Goal: Transaction & Acquisition: Purchase product/service

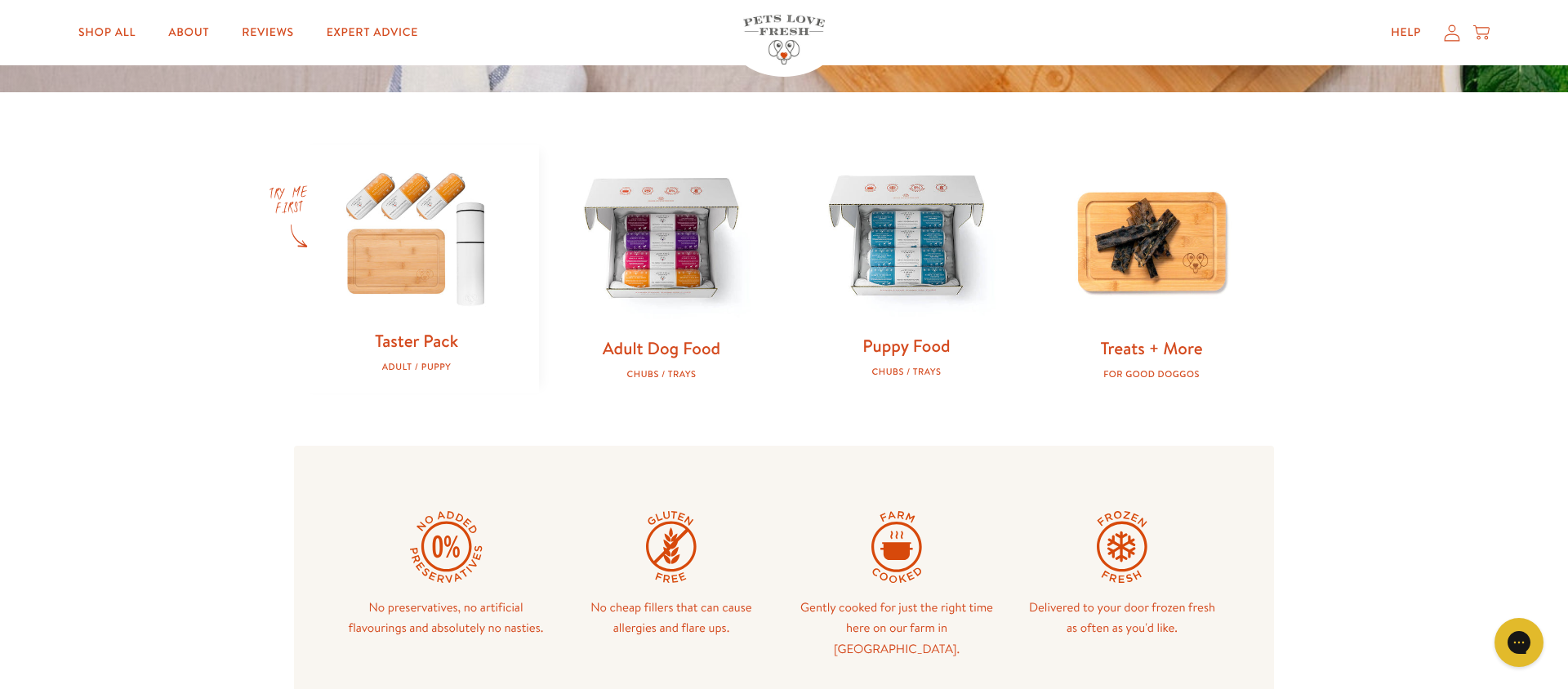
scroll to position [595, 0]
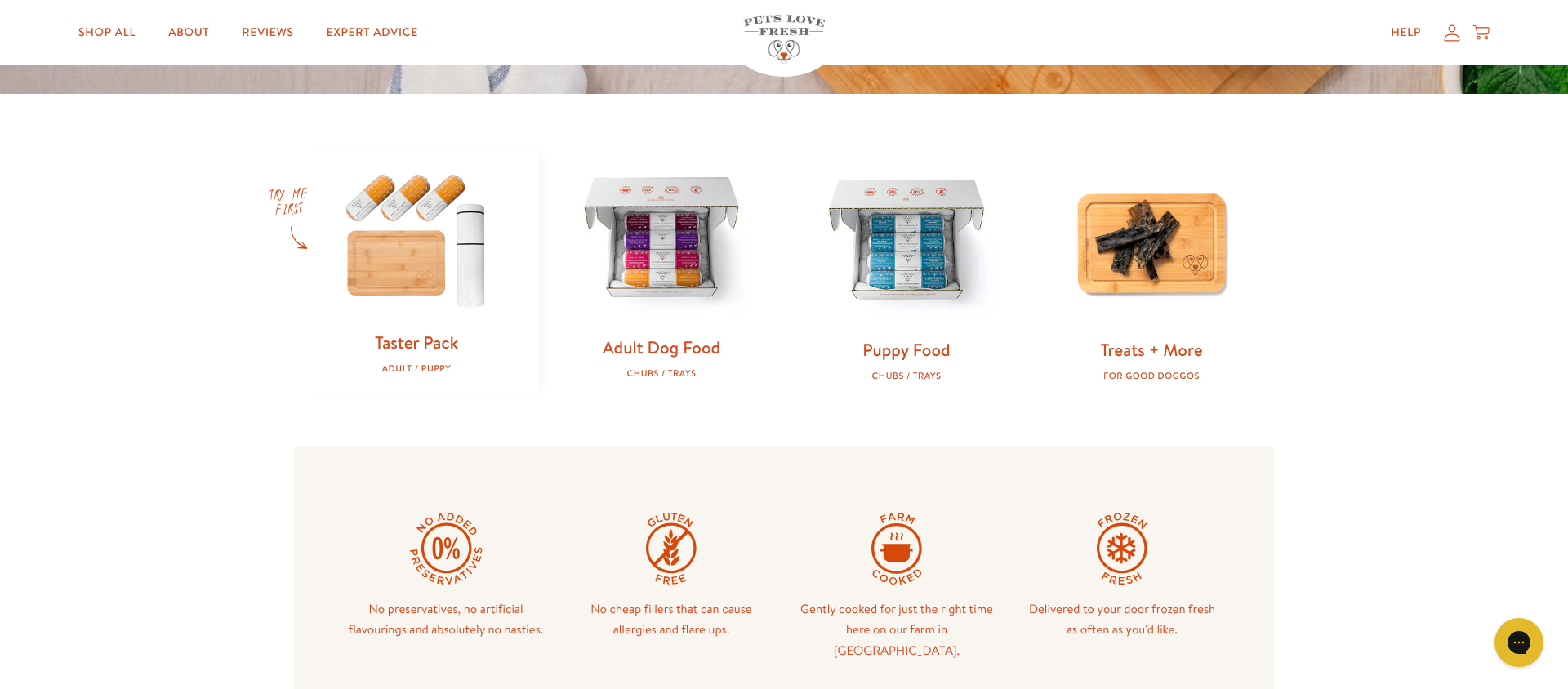
click at [653, 355] on link "Adult Dog Food" at bounding box center [662, 347] width 118 height 24
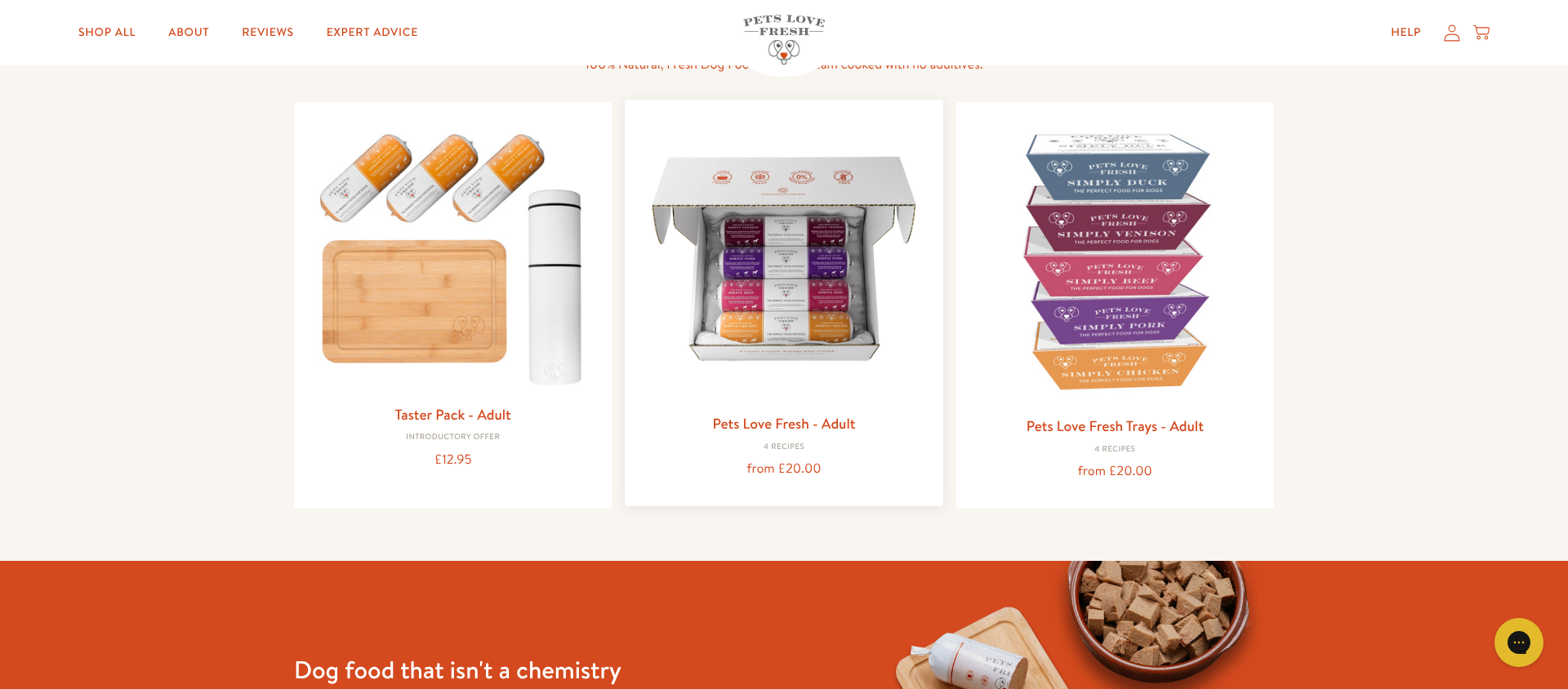
scroll to position [150, 0]
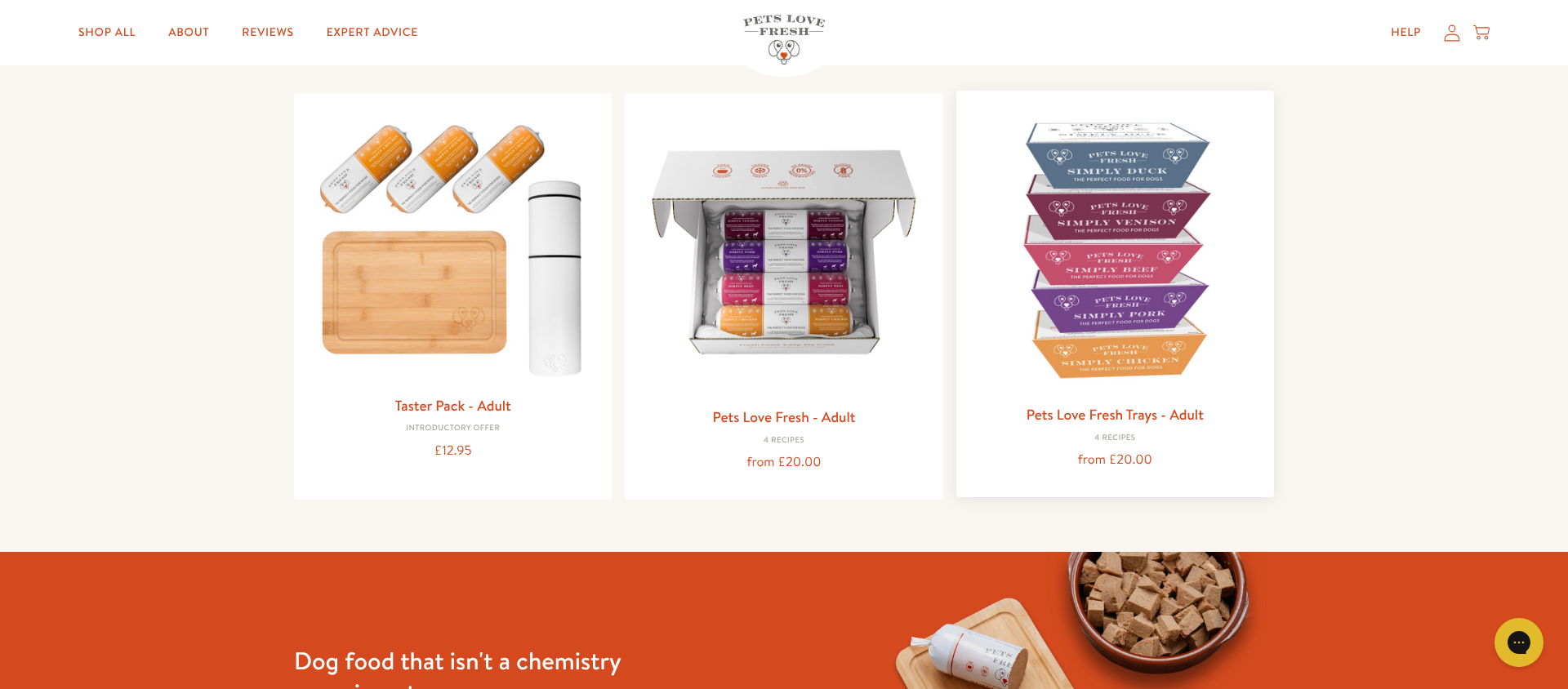
click at [1128, 398] on div "Pets Love Fresh Trays - Adult 4 Recipes from £20.00" at bounding box center [1116, 293] width 318 height 407
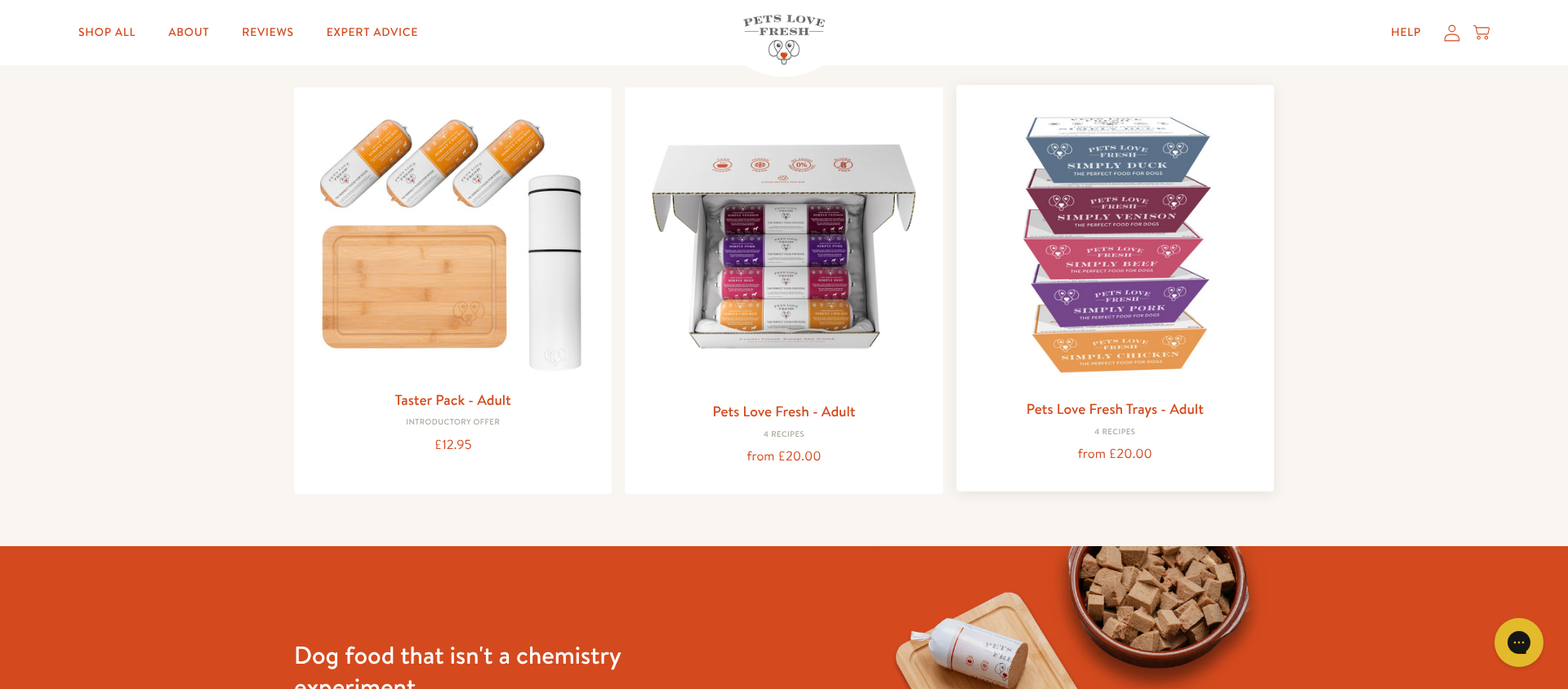
scroll to position [159, 0]
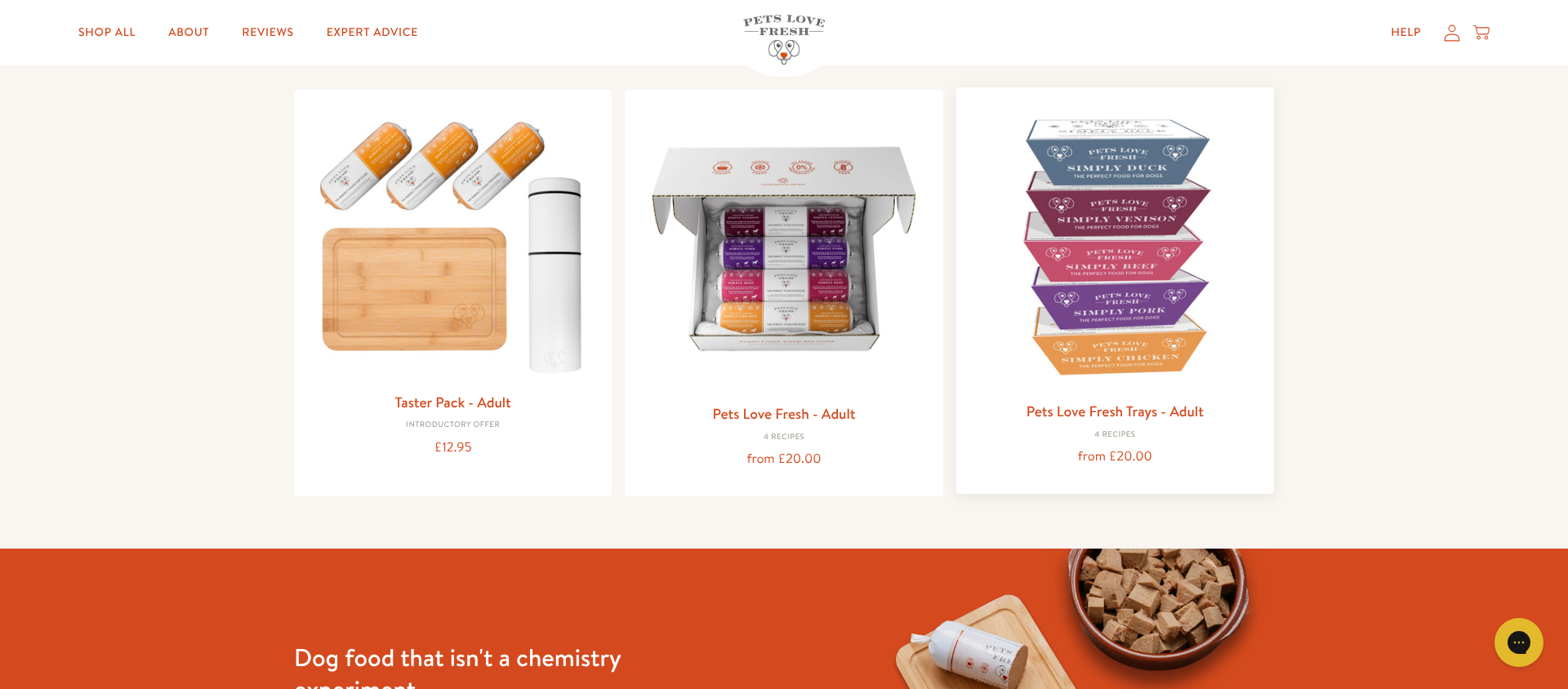
click at [1128, 414] on link "Pets Love Fresh Trays - Adult" at bounding box center [1116, 411] width 177 height 20
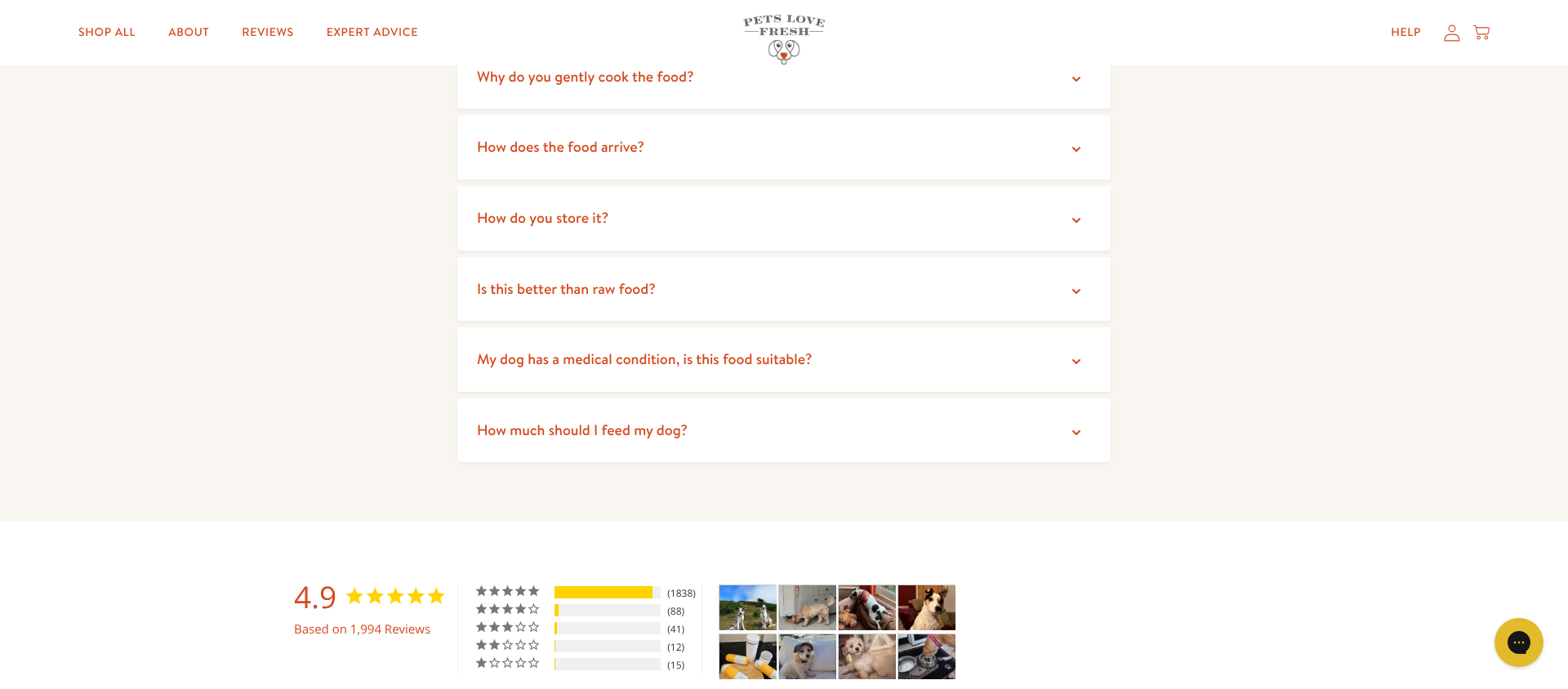
scroll to position [2885, 0]
click at [704, 258] on summary "Is this better than raw food?" at bounding box center [784, 290] width 653 height 65
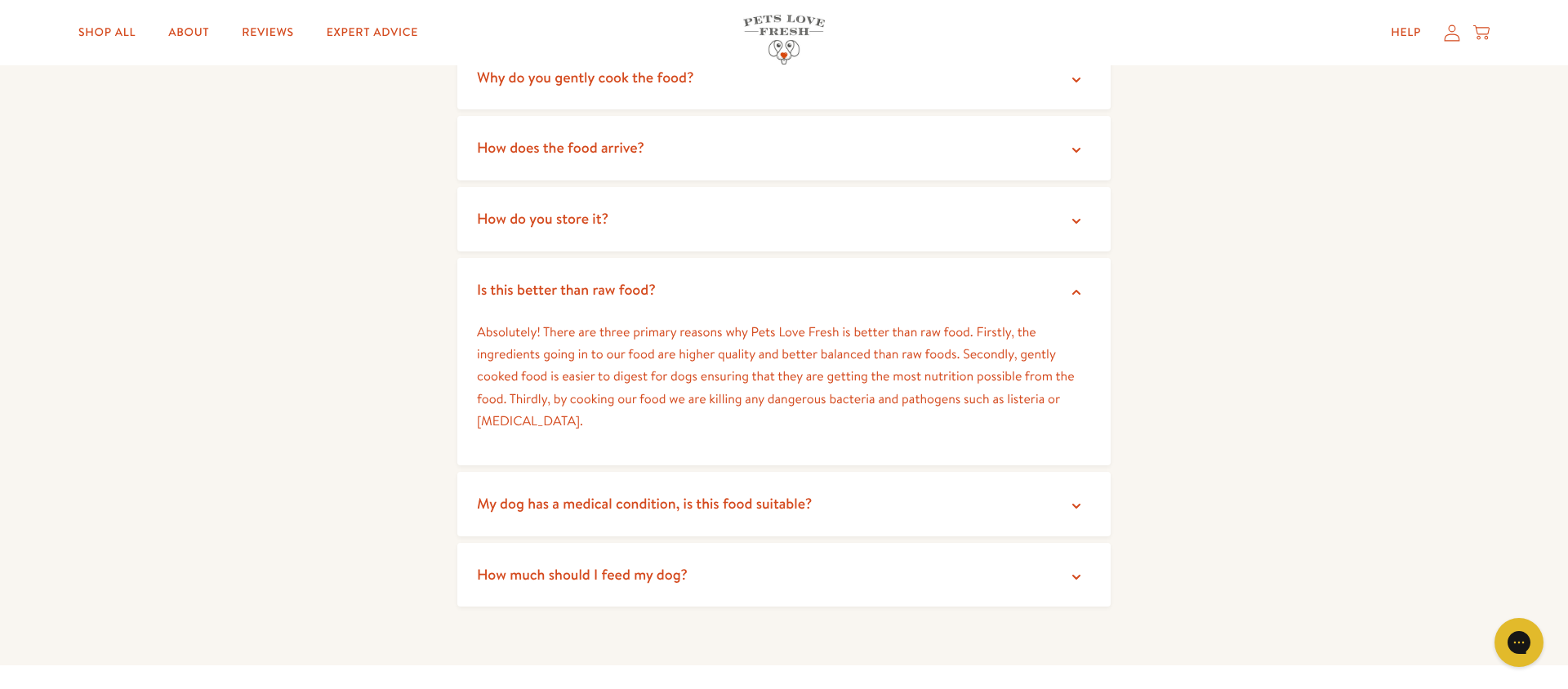
scroll to position [2921, 0]
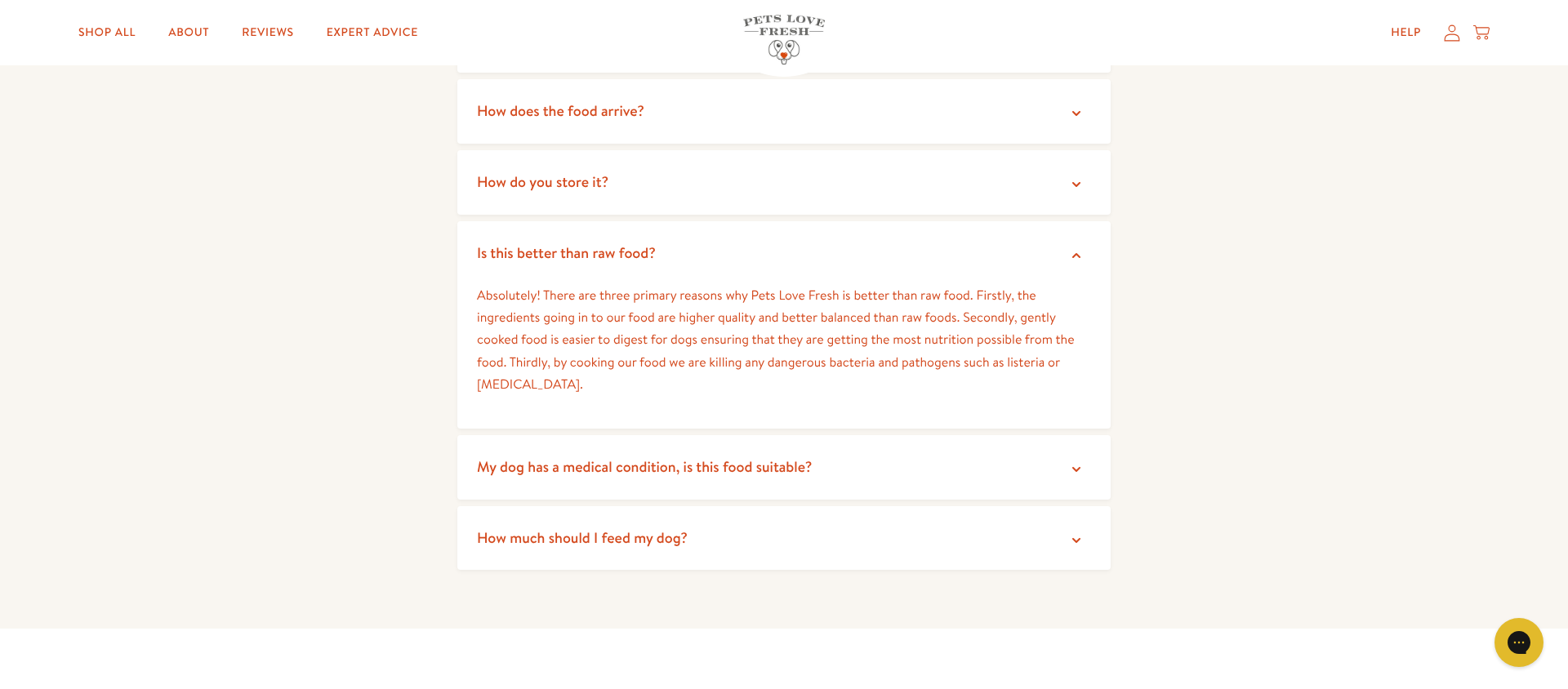
click at [703, 519] on summary "How much should I feed my dog?" at bounding box center [784, 538] width 653 height 65
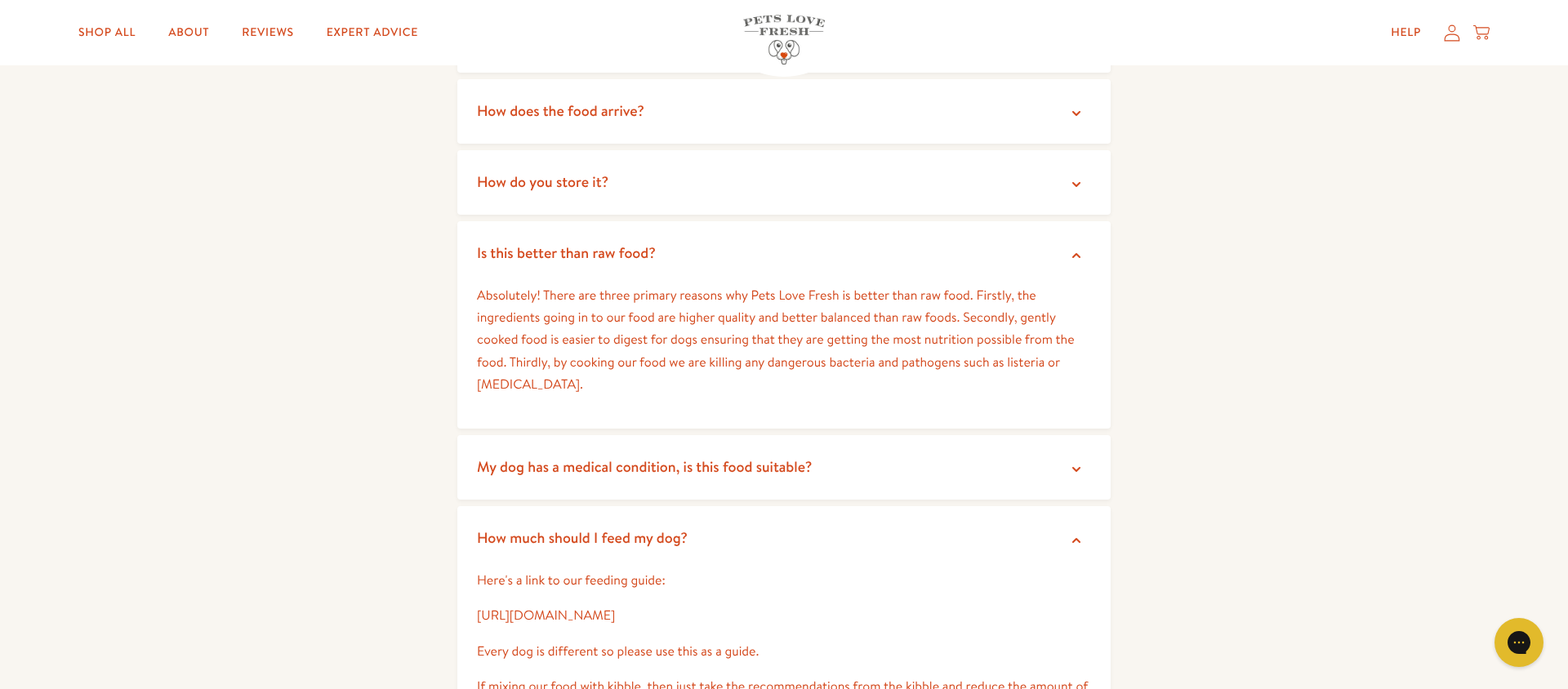
click at [652, 570] on p "Here's a link to our feeding guide:" at bounding box center [784, 581] width 614 height 22
click at [615, 607] on link "https://petslovefresh.com/pages/feeding-guide" at bounding box center [546, 616] width 138 height 18
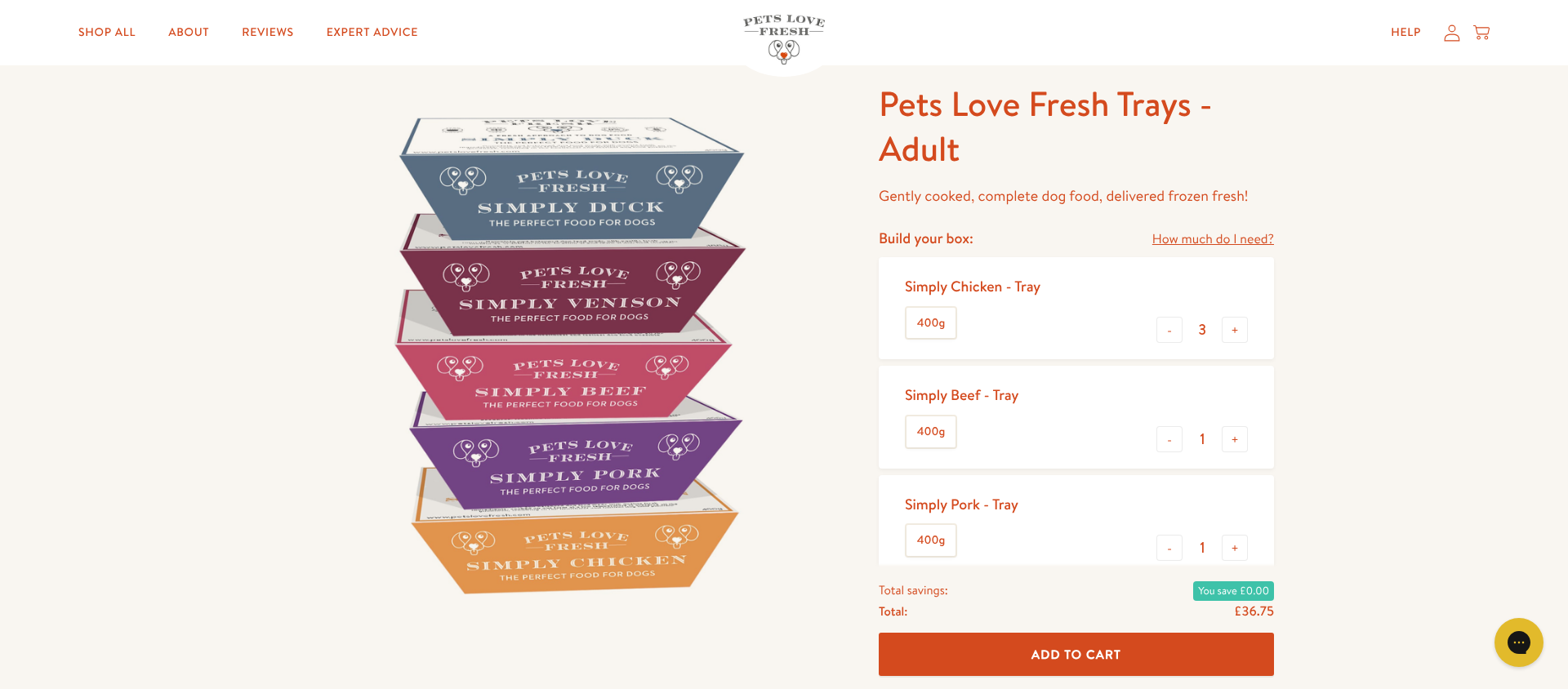
scroll to position [0, 0]
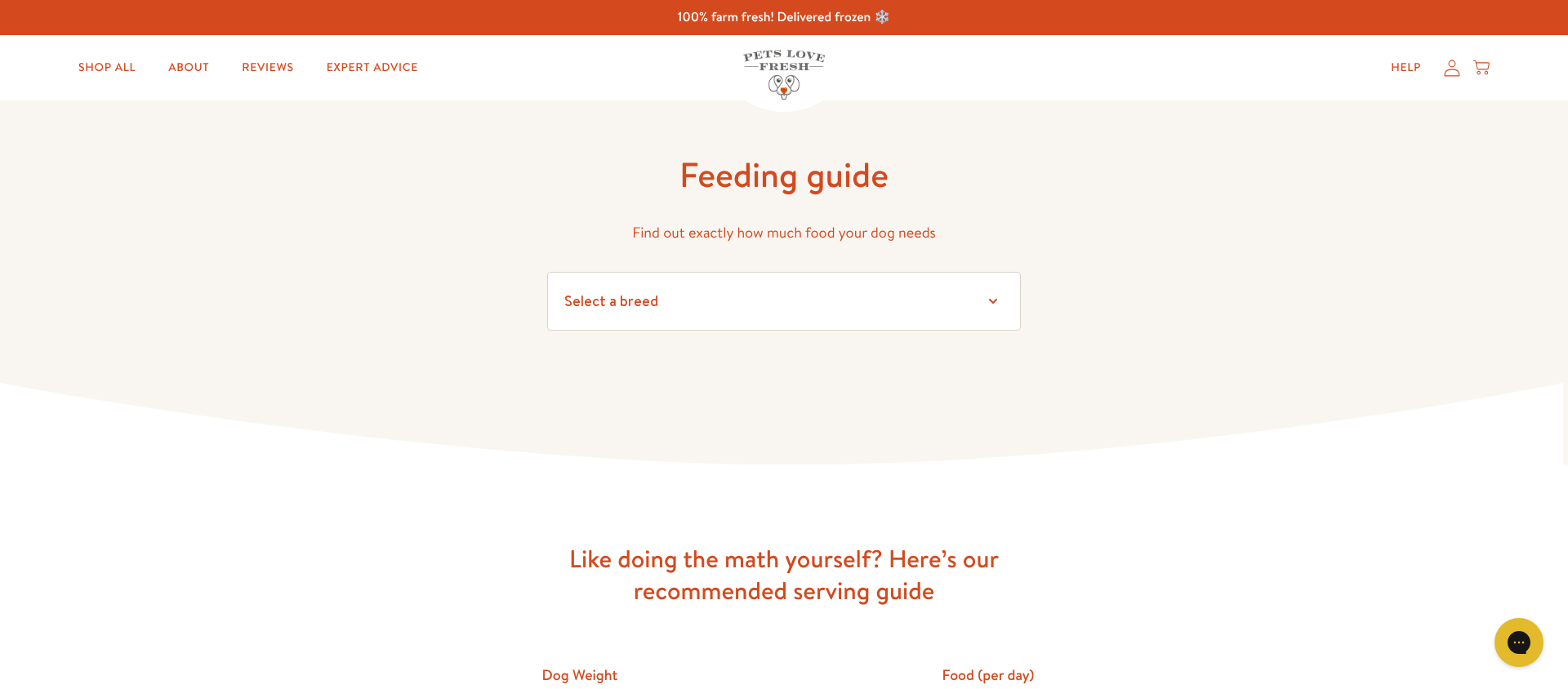
select select "40"
click at [547, 272] on select "Select a breed Affenpinscher Afghan hound Airedale terrier Akita Alaskan Malamu…" at bounding box center [784, 302] width 473 height 58
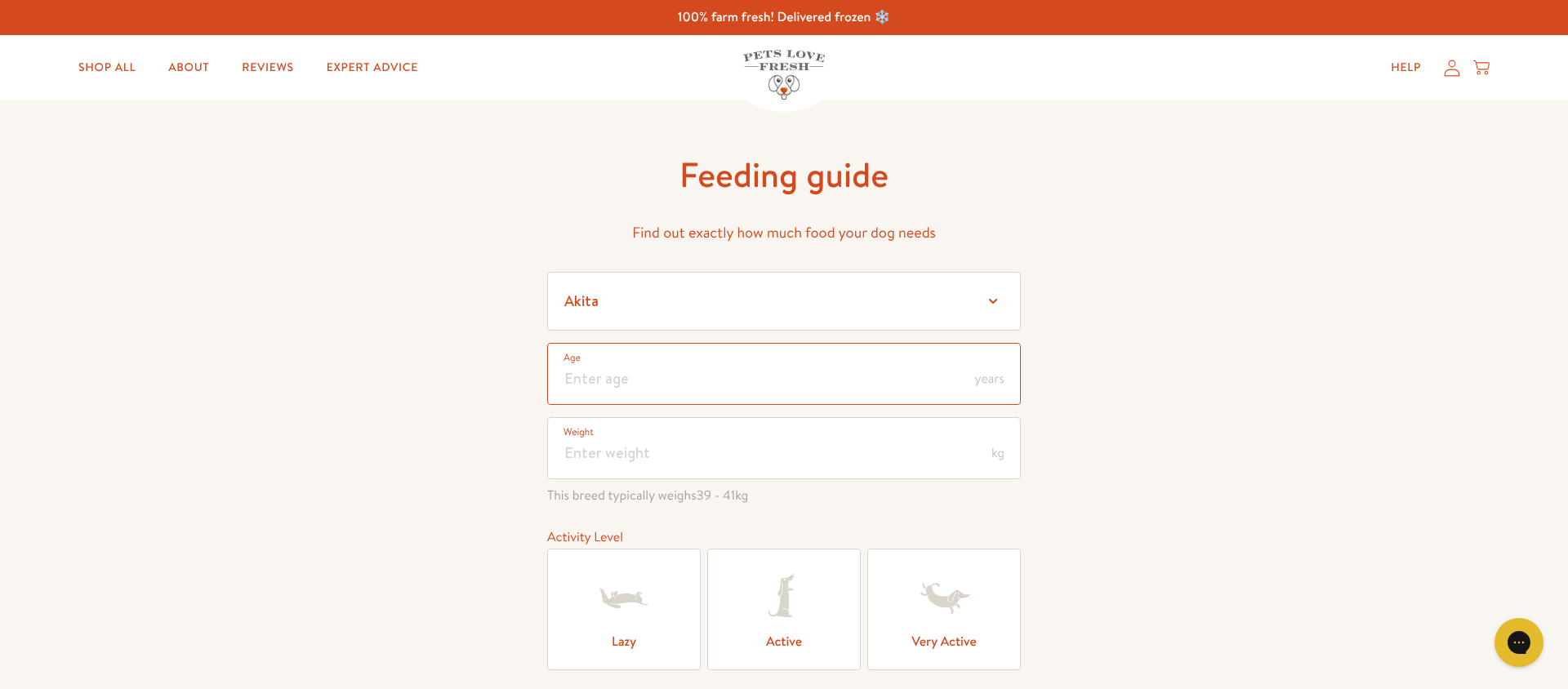
click at [628, 382] on input "number" at bounding box center [784, 374] width 473 height 62
type input "4.5"
click at [597, 458] on input "number" at bounding box center [784, 449] width 473 height 62
type input "50"
click at [768, 636] on label "Active" at bounding box center [784, 610] width 154 height 122
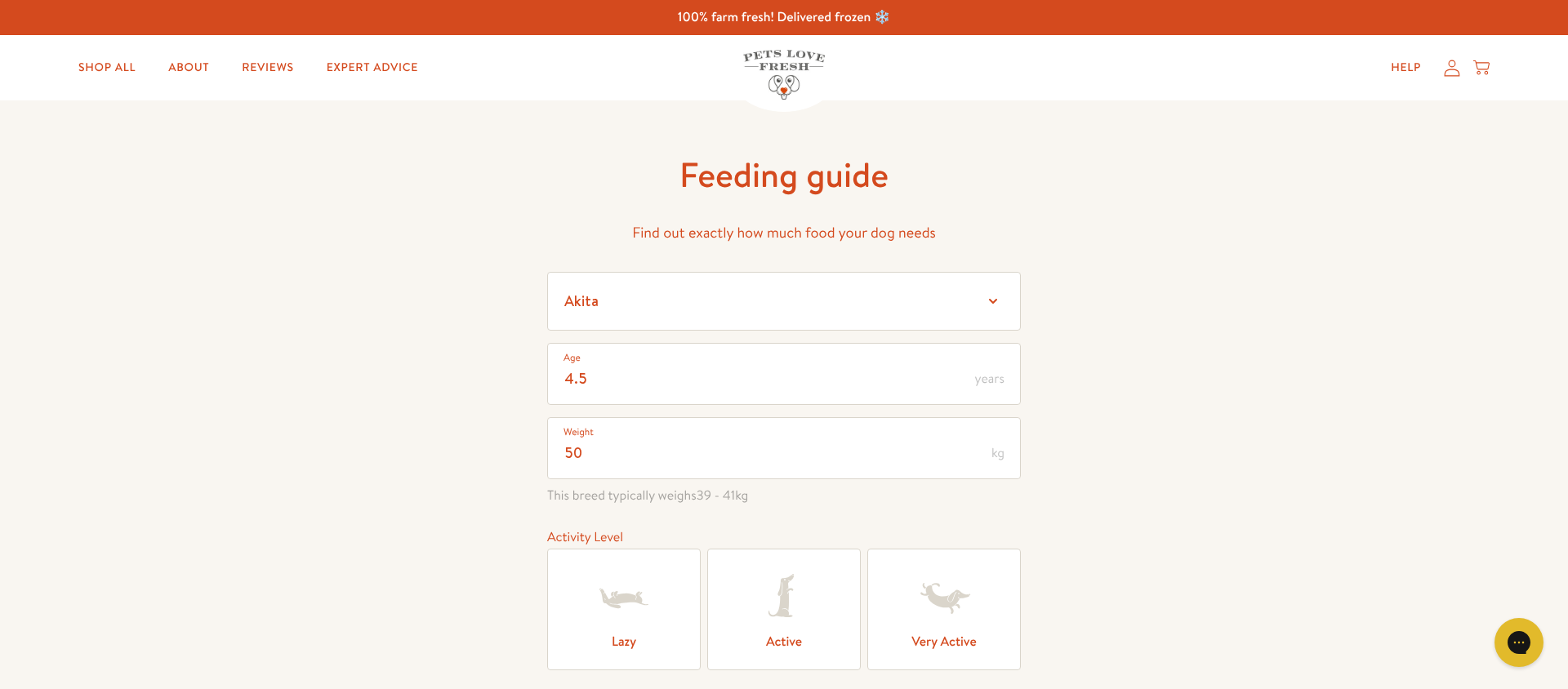
click at [0, 0] on input "Active" at bounding box center [0, 0] width 0 height 0
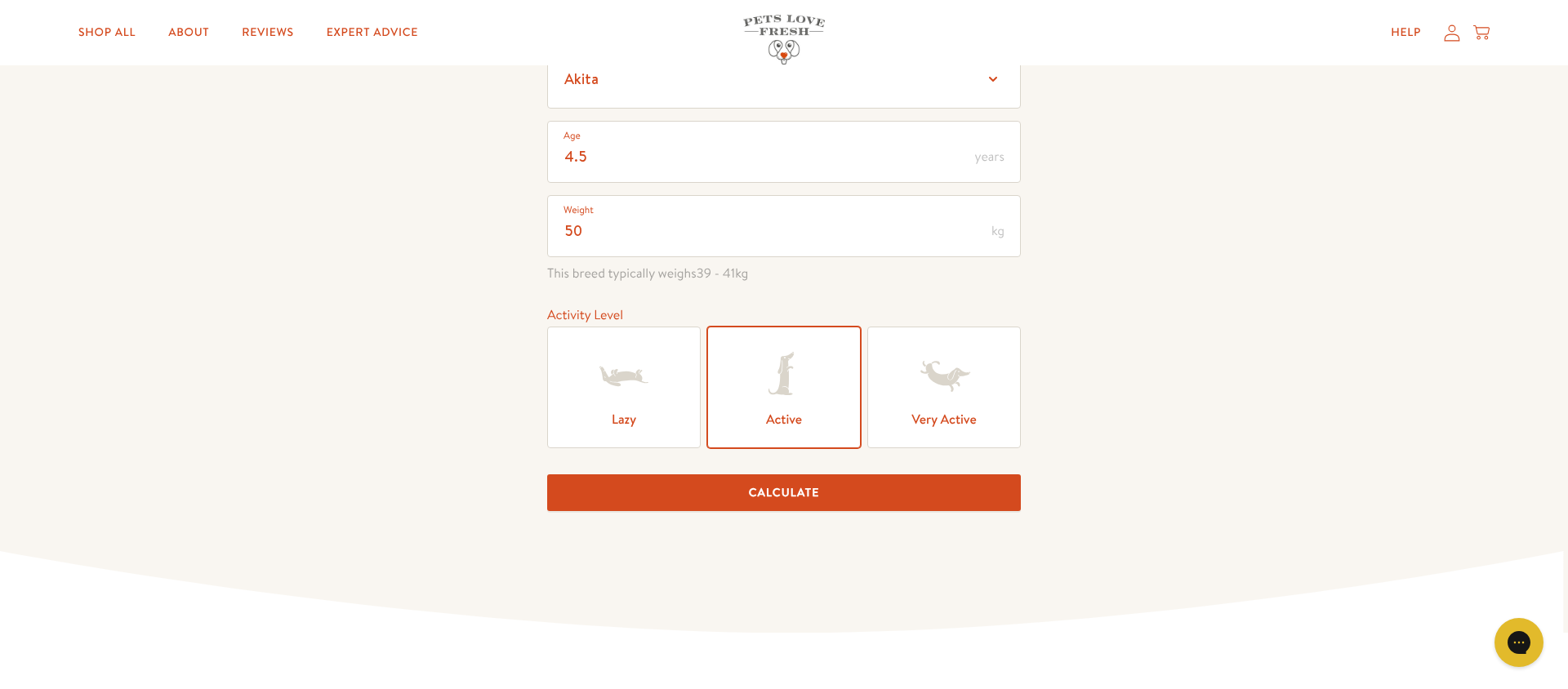
scroll to position [226, 0]
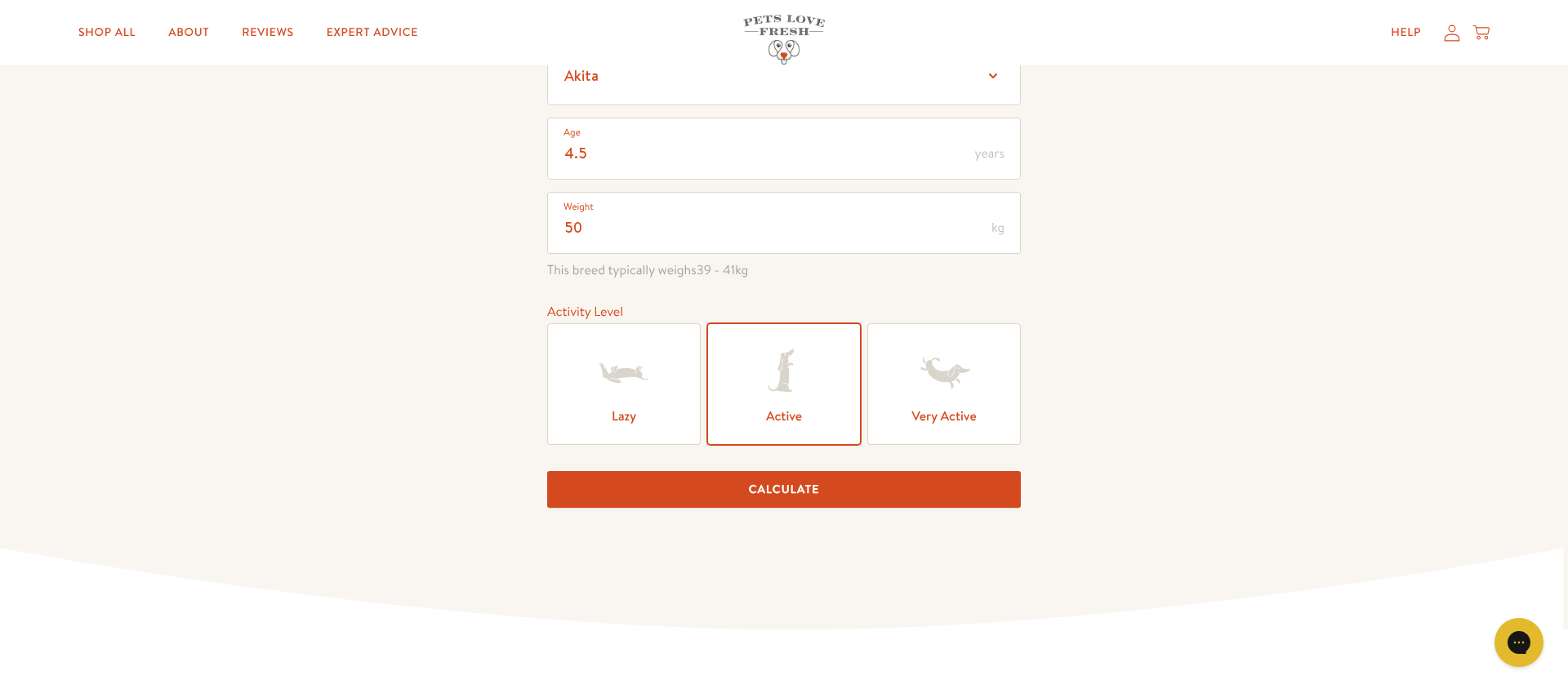
click at [780, 491] on button "Calculate" at bounding box center [784, 490] width 473 height 37
click at [547, 472] on button "Calculate" at bounding box center [784, 490] width 473 height 37
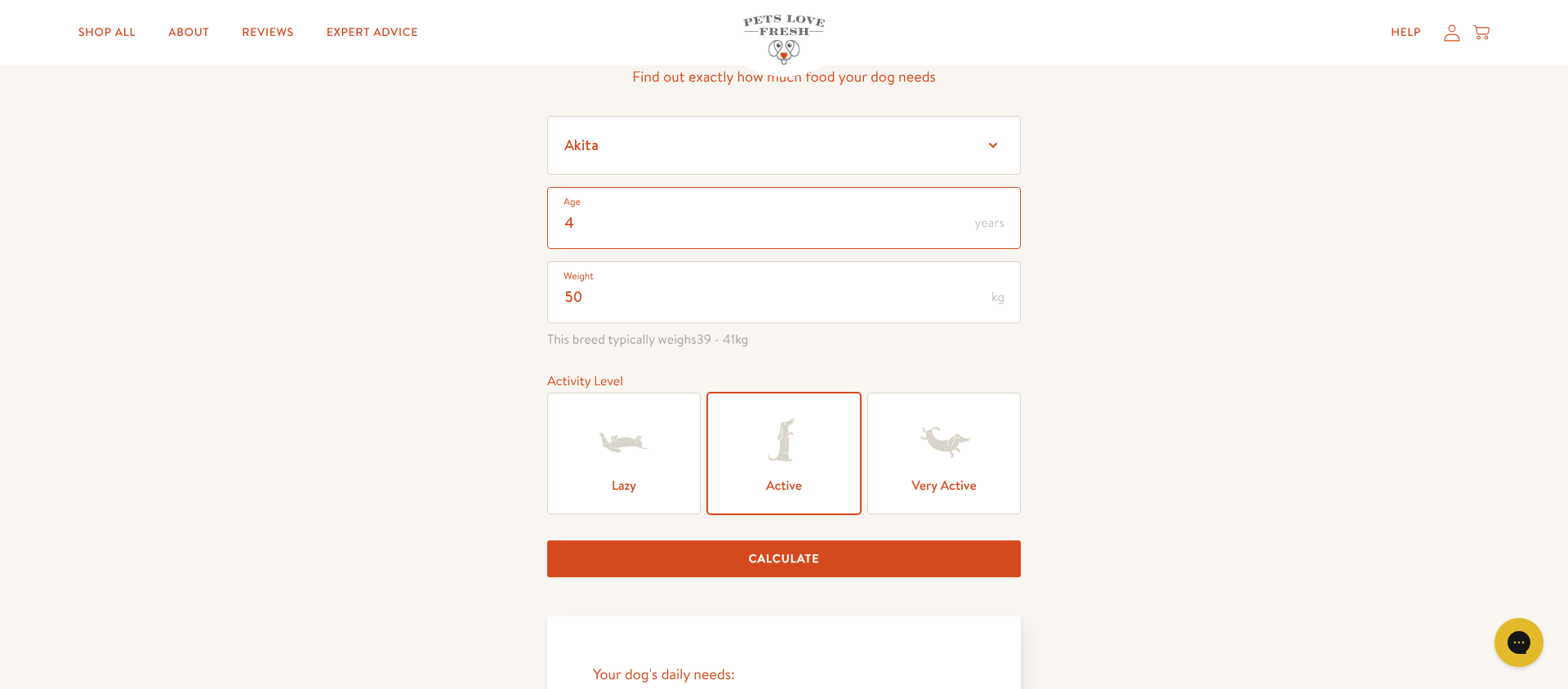
scroll to position [151, 0]
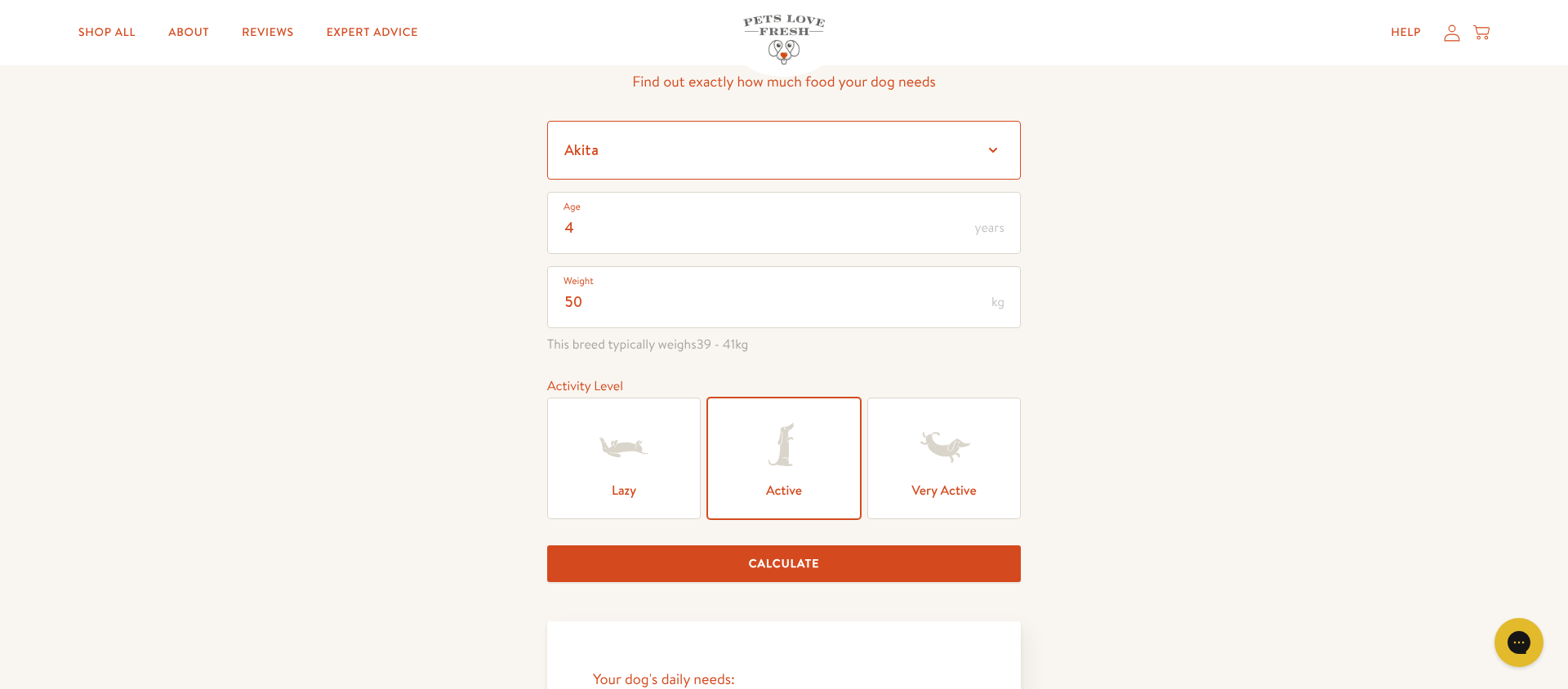
click at [642, 152] on select "Select a breed Affenpinscher Afghan hound Airedale terrier Akita Alaskan Malamu…" at bounding box center [784, 150] width 473 height 58
click at [547, 121] on select "Select a breed Affenpinscher Afghan hound Airedale terrier Akita Alaskan Malamu…" at bounding box center [784, 150] width 473 height 58
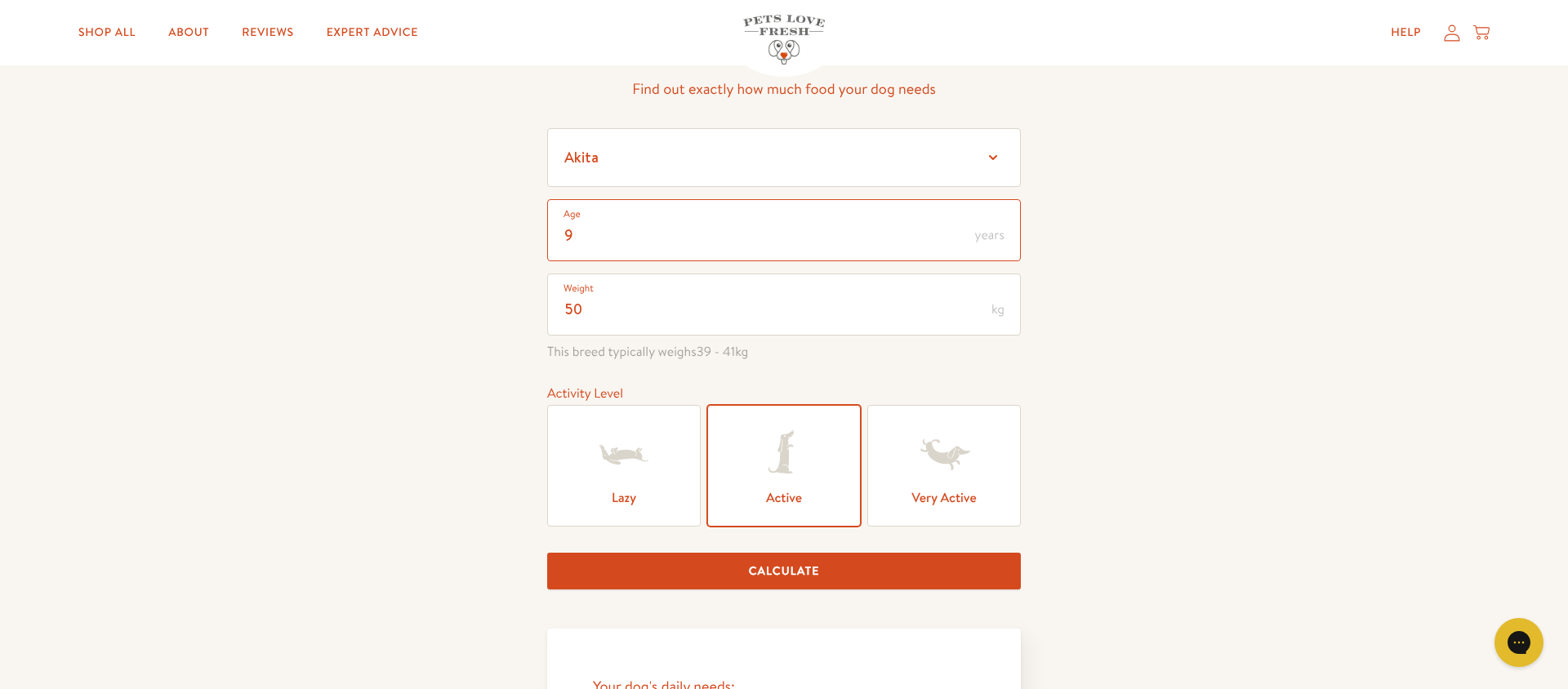
drag, startPoint x: 614, startPoint y: 227, endPoint x: 546, endPoint y: 231, distance: 68.1
click at [547, 231] on input "9" at bounding box center [784, 230] width 473 height 62
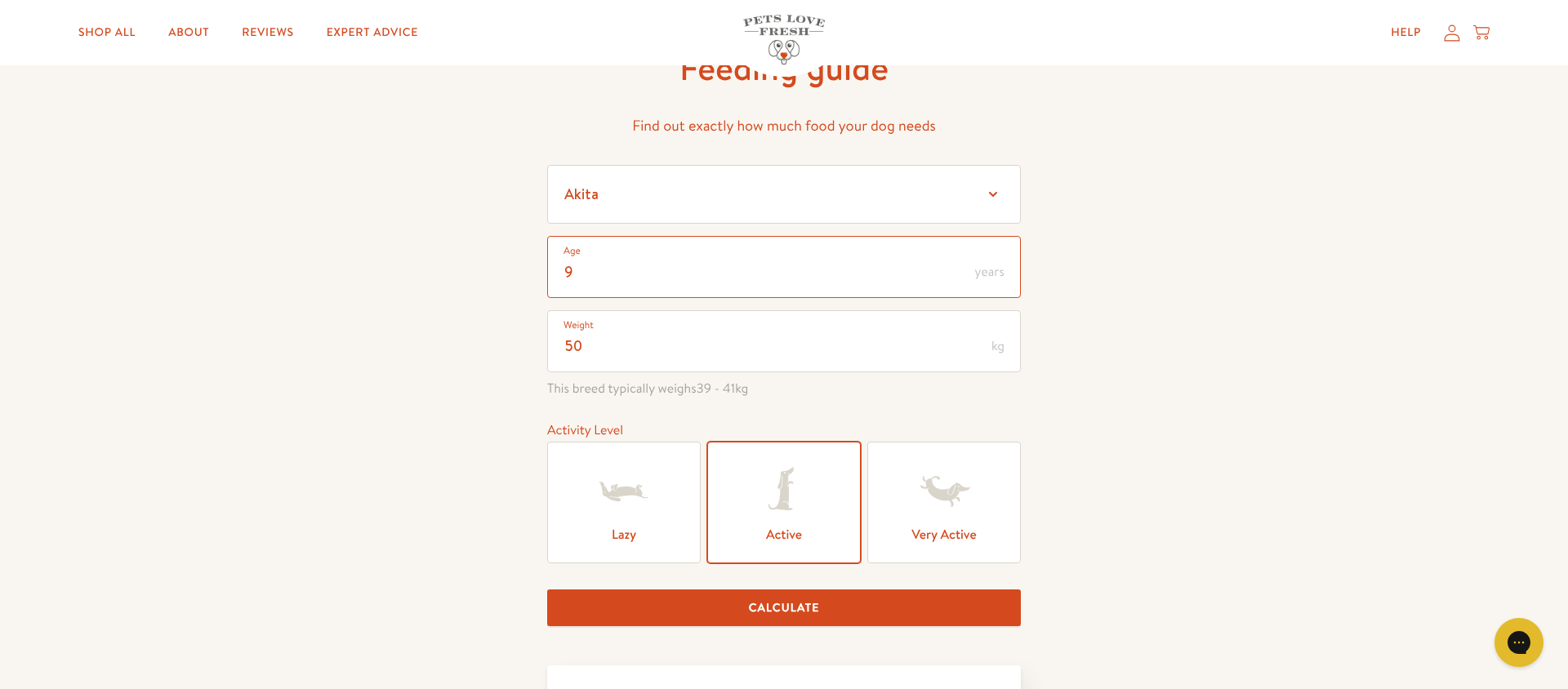
scroll to position [104, 0]
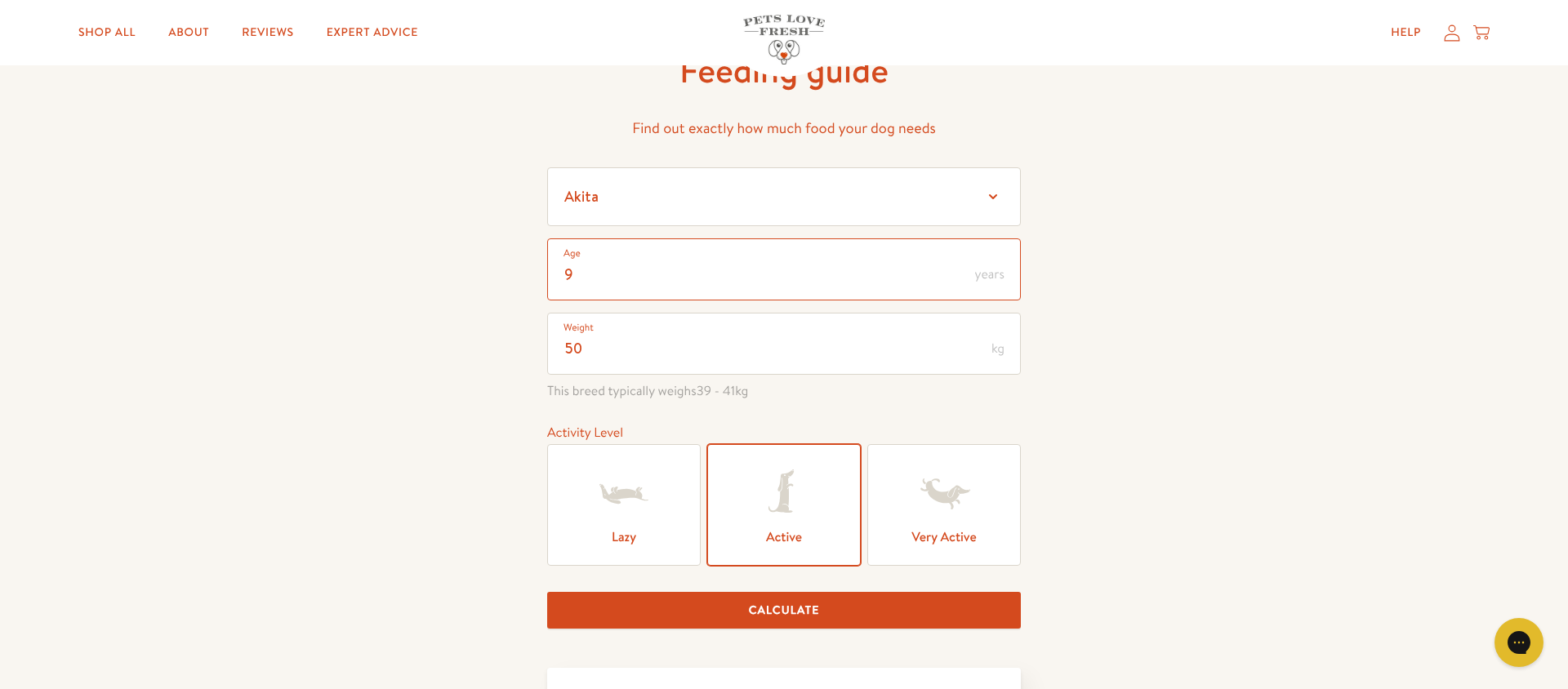
drag, startPoint x: 579, startPoint y: 269, endPoint x: 555, endPoint y: 271, distance: 24.1
click at [555, 271] on input "9" at bounding box center [784, 270] width 473 height 62
drag, startPoint x: 574, startPoint y: 276, endPoint x: 559, endPoint y: 277, distance: 15.0
click at [559, 277] on input "9" at bounding box center [784, 270] width 473 height 62
type input "2"
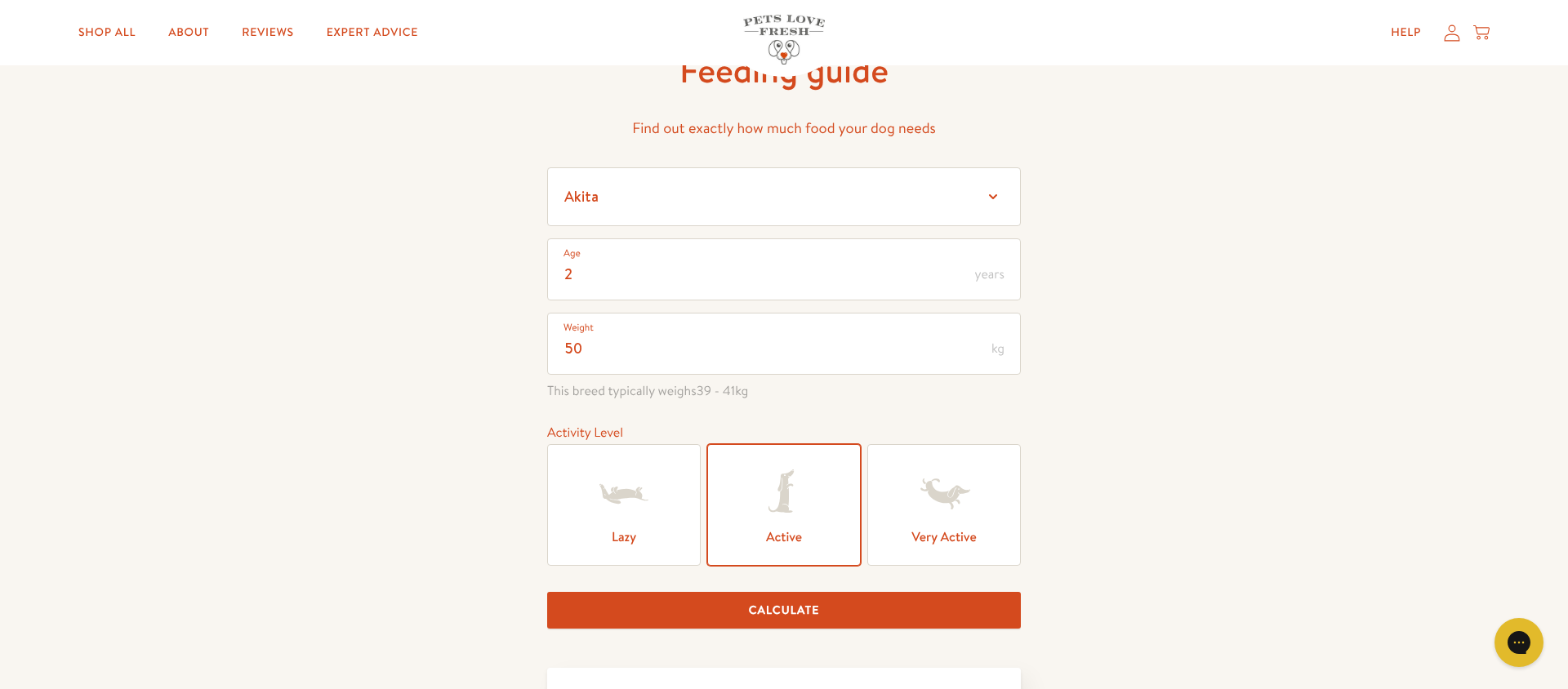
click at [768, 535] on label "Active" at bounding box center [784, 504] width 154 height 122
click at [0, 0] on input "Active" at bounding box center [0, 0] width 0 height 0
click at [818, 631] on form "Select a breed Affenpinscher Afghan hound Airedale terrier Akita Alaskan Malamu…" at bounding box center [784, 404] width 473 height 474
click at [812, 620] on button "Calculate" at bounding box center [784, 610] width 473 height 37
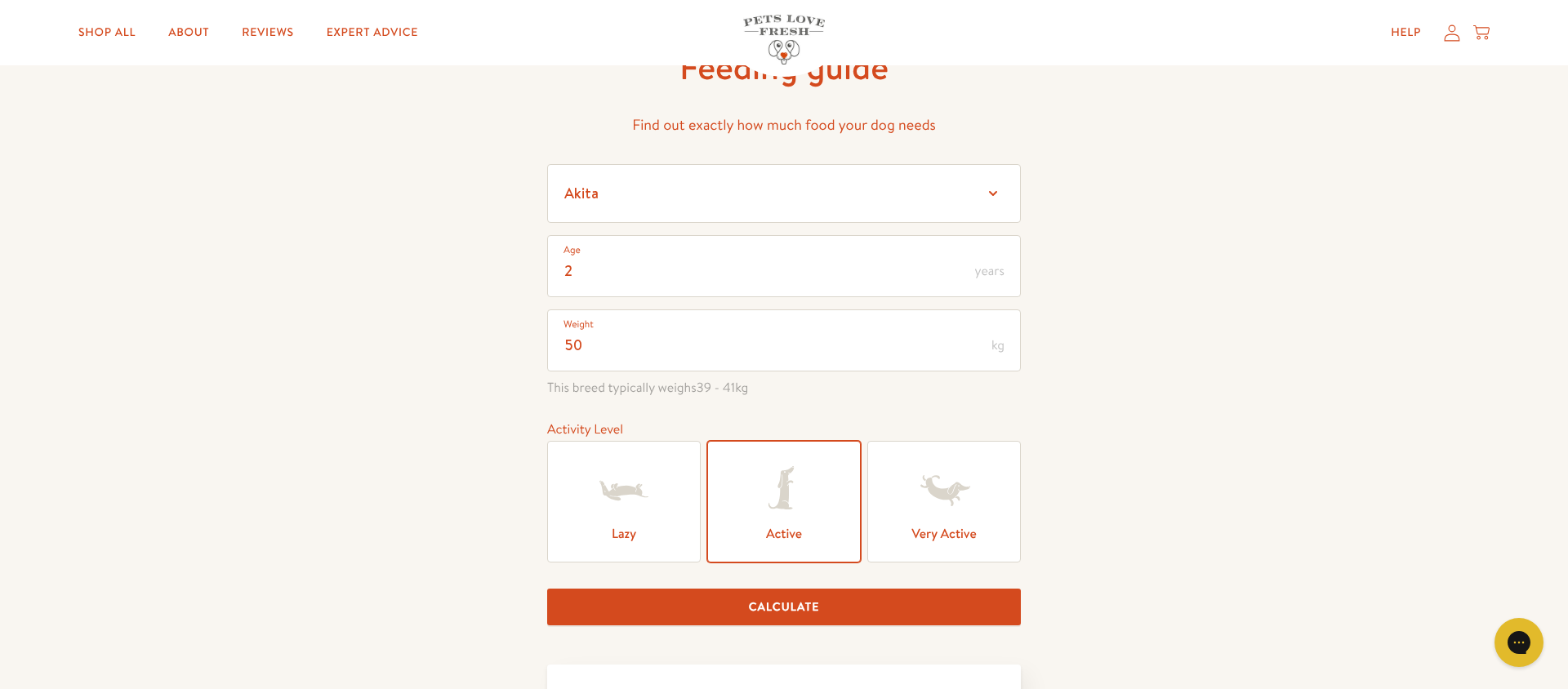
scroll to position [106, 0]
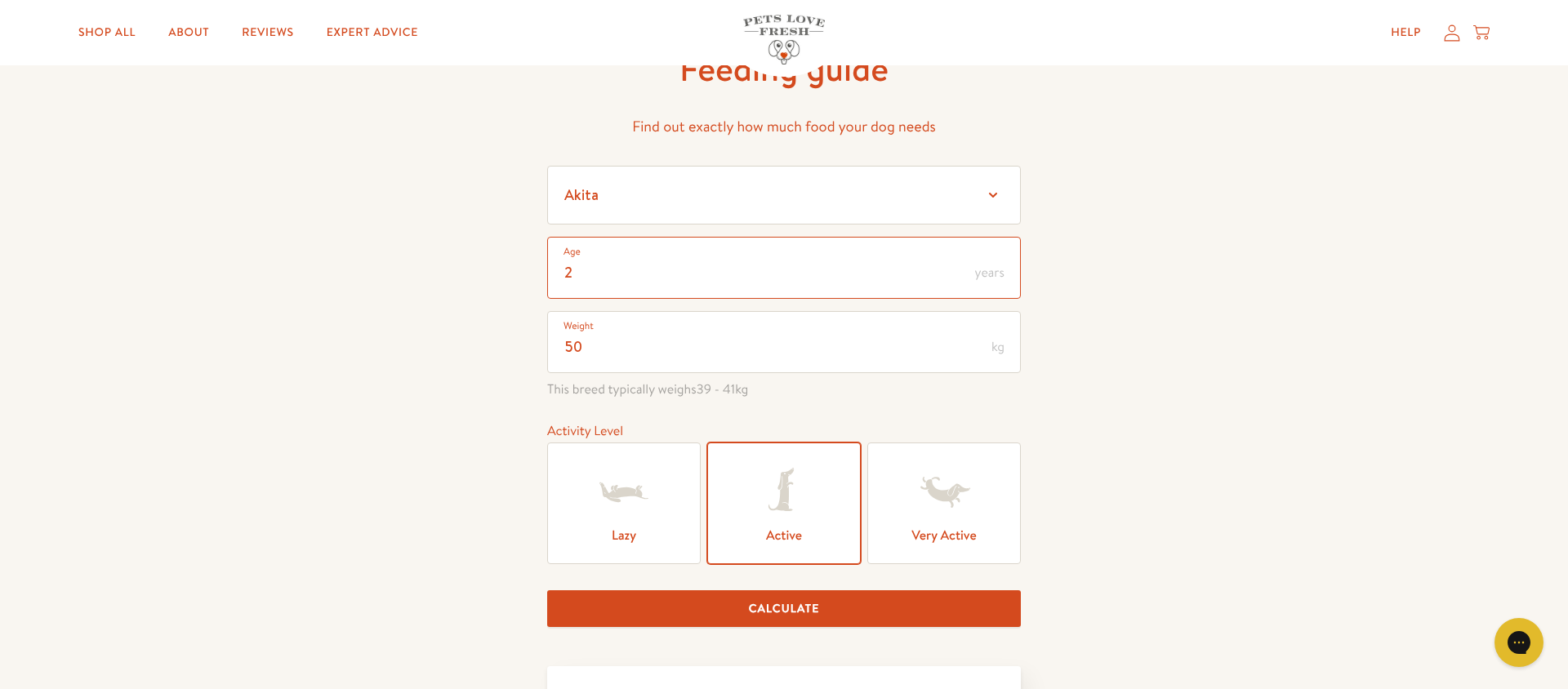
click at [577, 273] on input "2" at bounding box center [784, 268] width 473 height 62
drag, startPoint x: 568, startPoint y: 266, endPoint x: 594, endPoint y: 271, distance: 26.5
click at [584, 270] on input "2" at bounding box center [784, 268] width 473 height 62
click at [559, 273] on input "2" at bounding box center [784, 268] width 473 height 62
click at [610, 348] on input "50" at bounding box center [784, 343] width 473 height 62
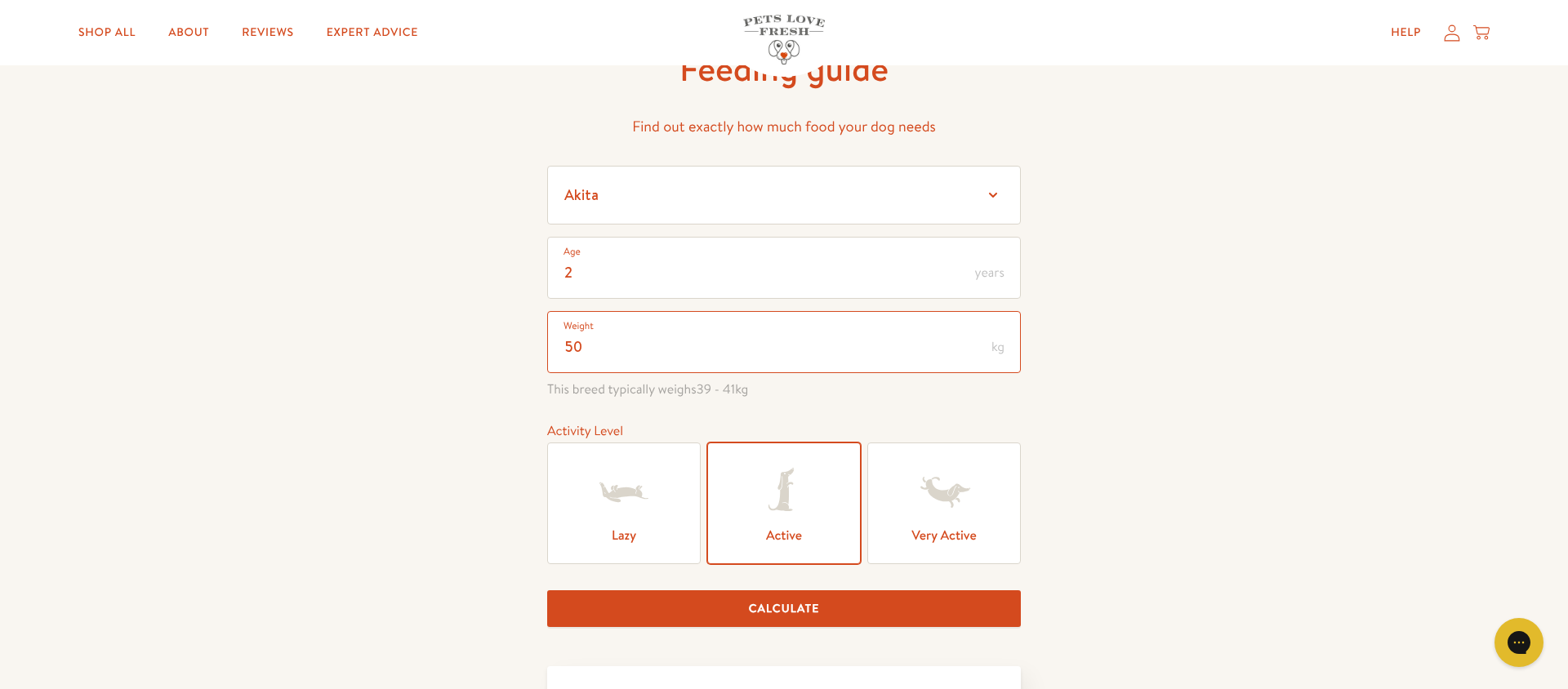
drag, startPoint x: 596, startPoint y: 349, endPoint x: 571, endPoint y: 347, distance: 25.1
click at [571, 347] on input "50" at bounding box center [784, 343] width 473 height 62
type input "53"
drag, startPoint x: 768, startPoint y: 611, endPoint x: 779, endPoint y: 615, distance: 11.7
click at [768, 612] on button "Calculate" at bounding box center [784, 609] width 473 height 37
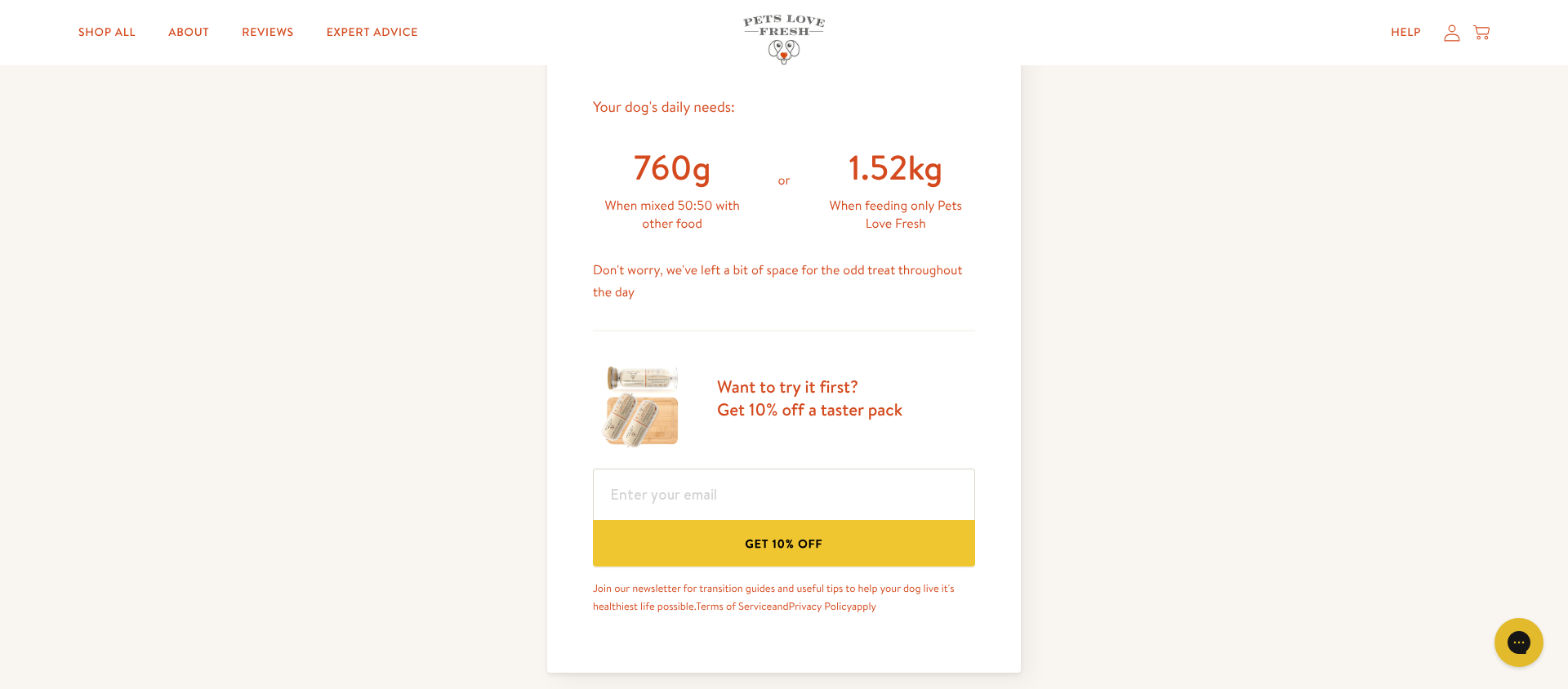
scroll to position [740, 0]
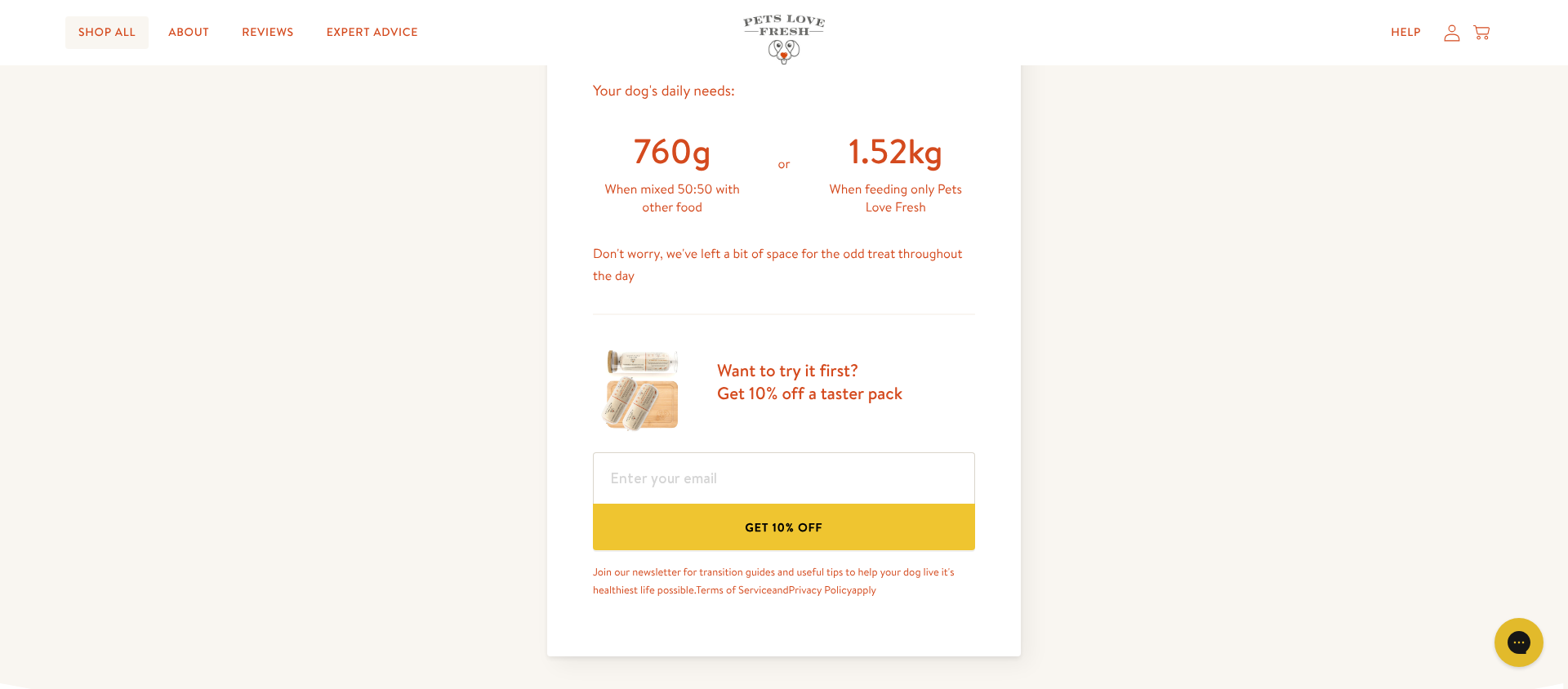
click at [111, 26] on link "Shop All" at bounding box center [107, 33] width 83 height 33
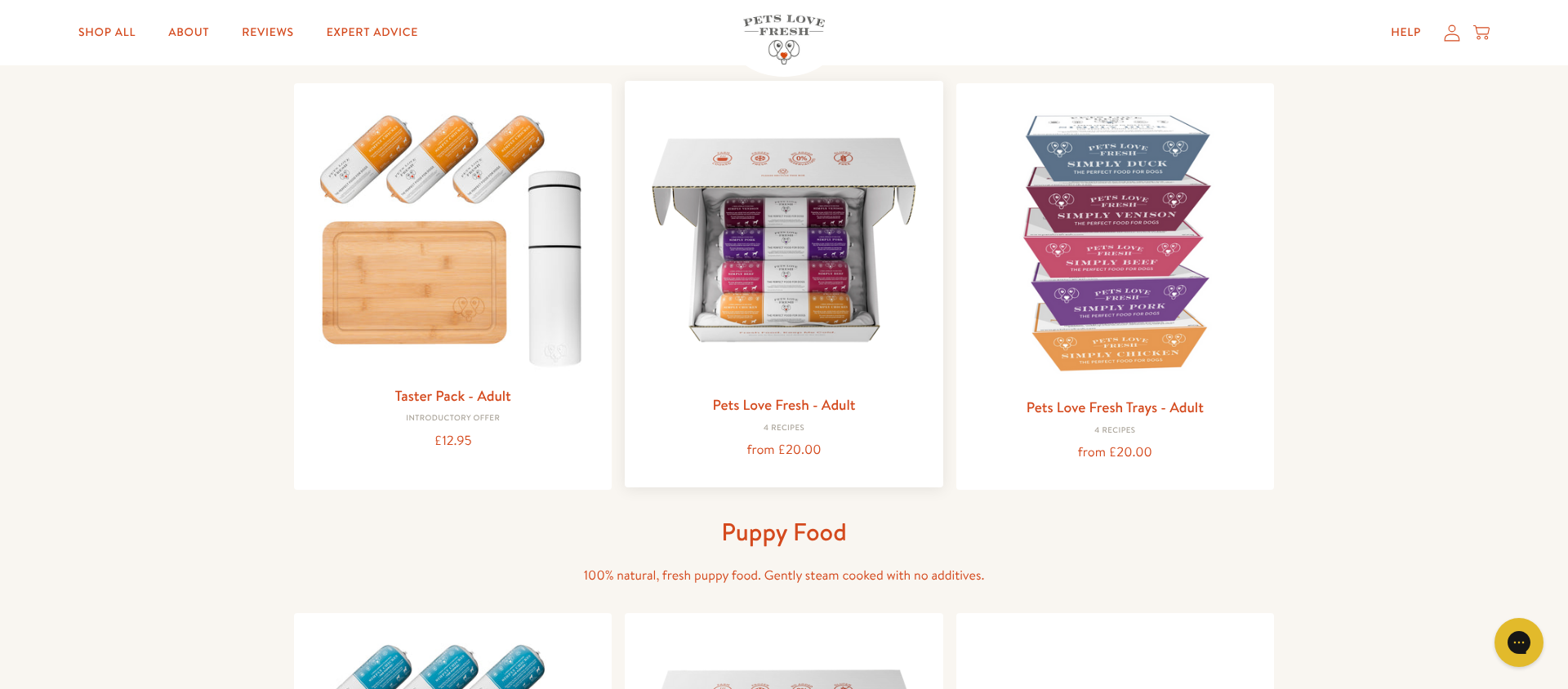
scroll to position [168, 0]
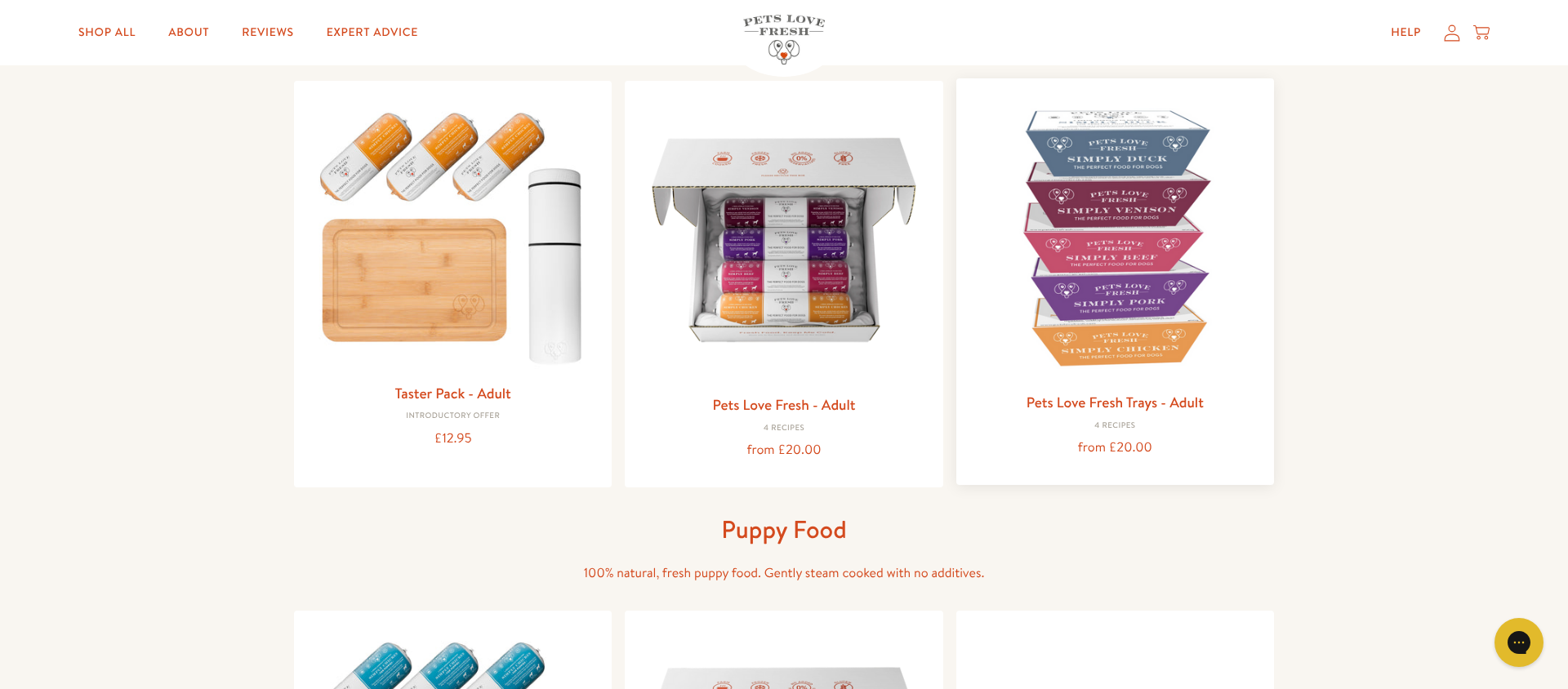
click at [1124, 408] on link "Pets Love Fresh Trays - Adult" at bounding box center [1116, 402] width 177 height 20
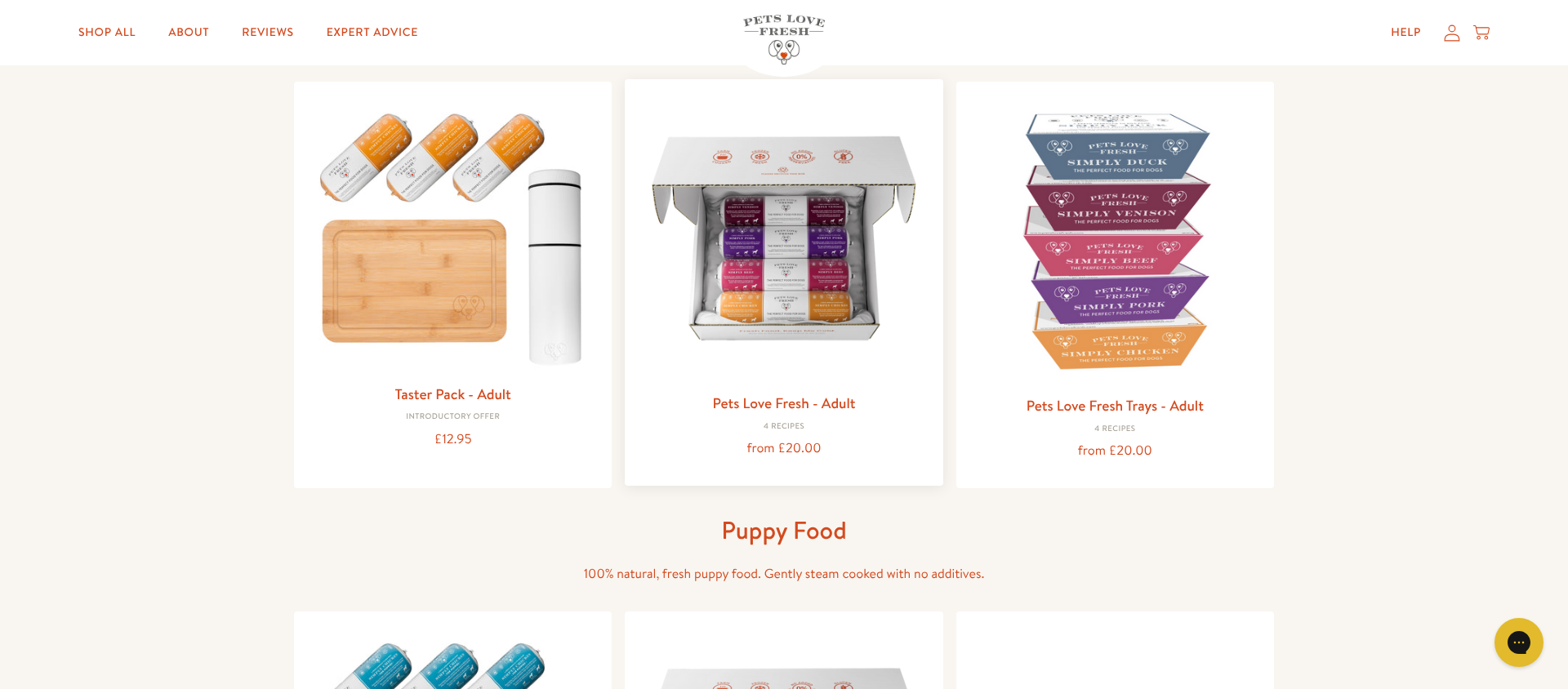
click at [805, 411] on h3 "Pets Love Fresh - Adult" at bounding box center [783, 403] width 291 height 25
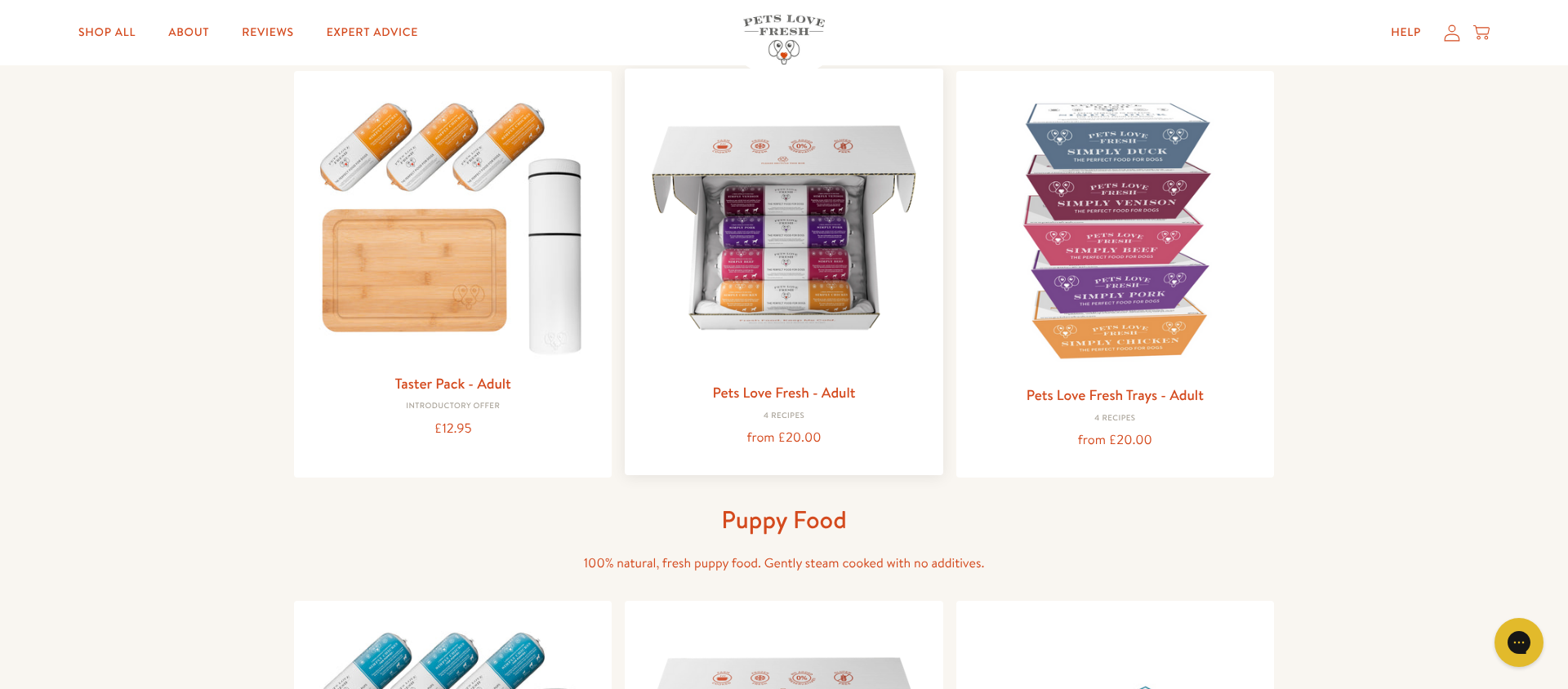
click at [806, 408] on div "Pets Love Fresh - Adult 4 Recipes from £20.00" at bounding box center [783, 416] width 291 height 69
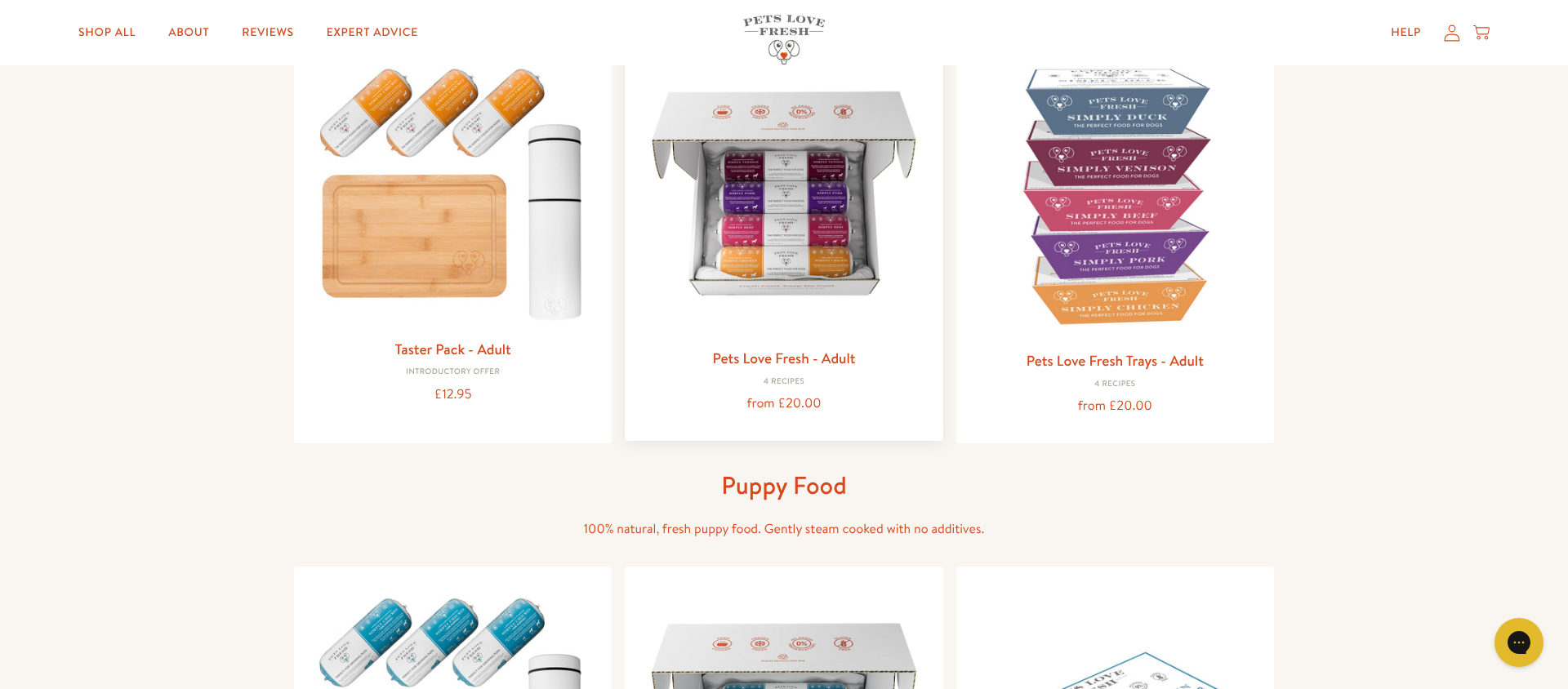
scroll to position [210, 0]
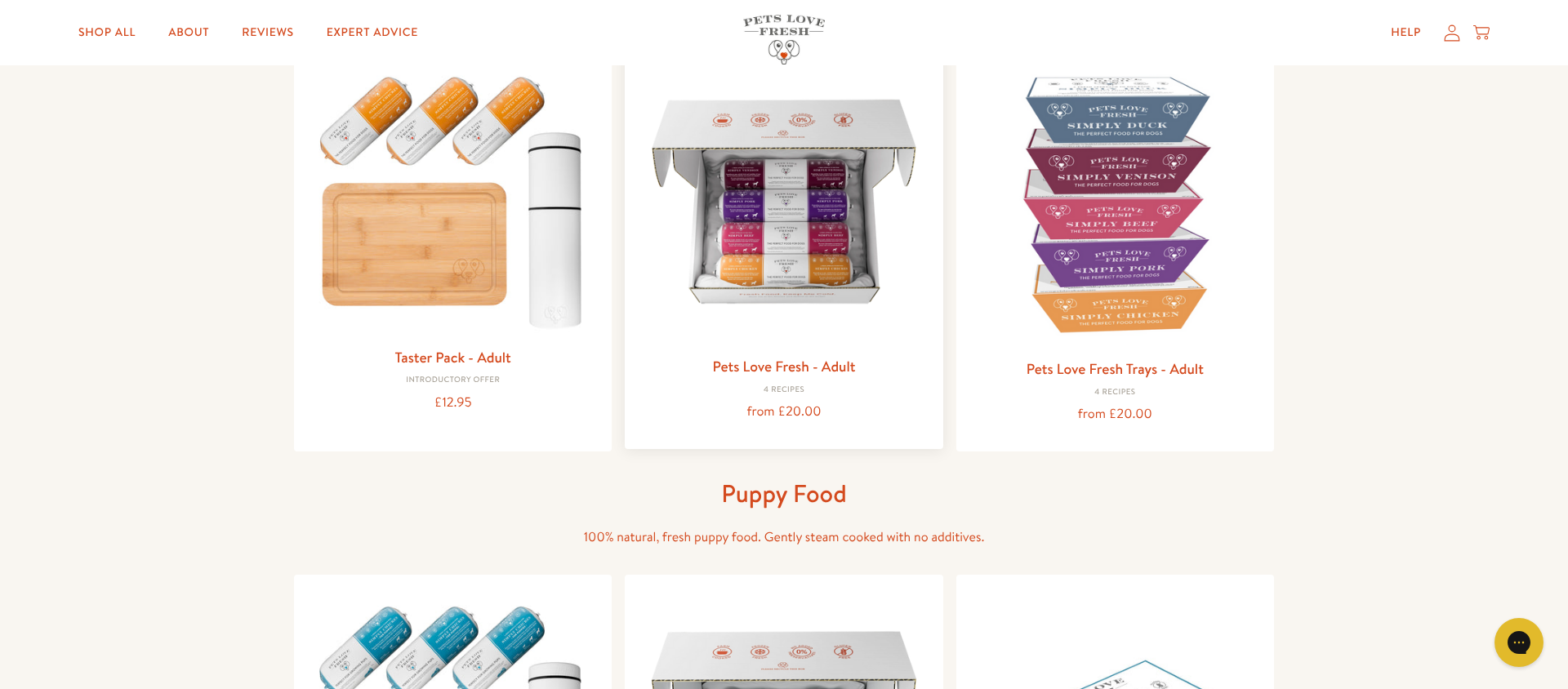
click at [781, 401] on div "from £20.00" at bounding box center [783, 412] width 291 height 22
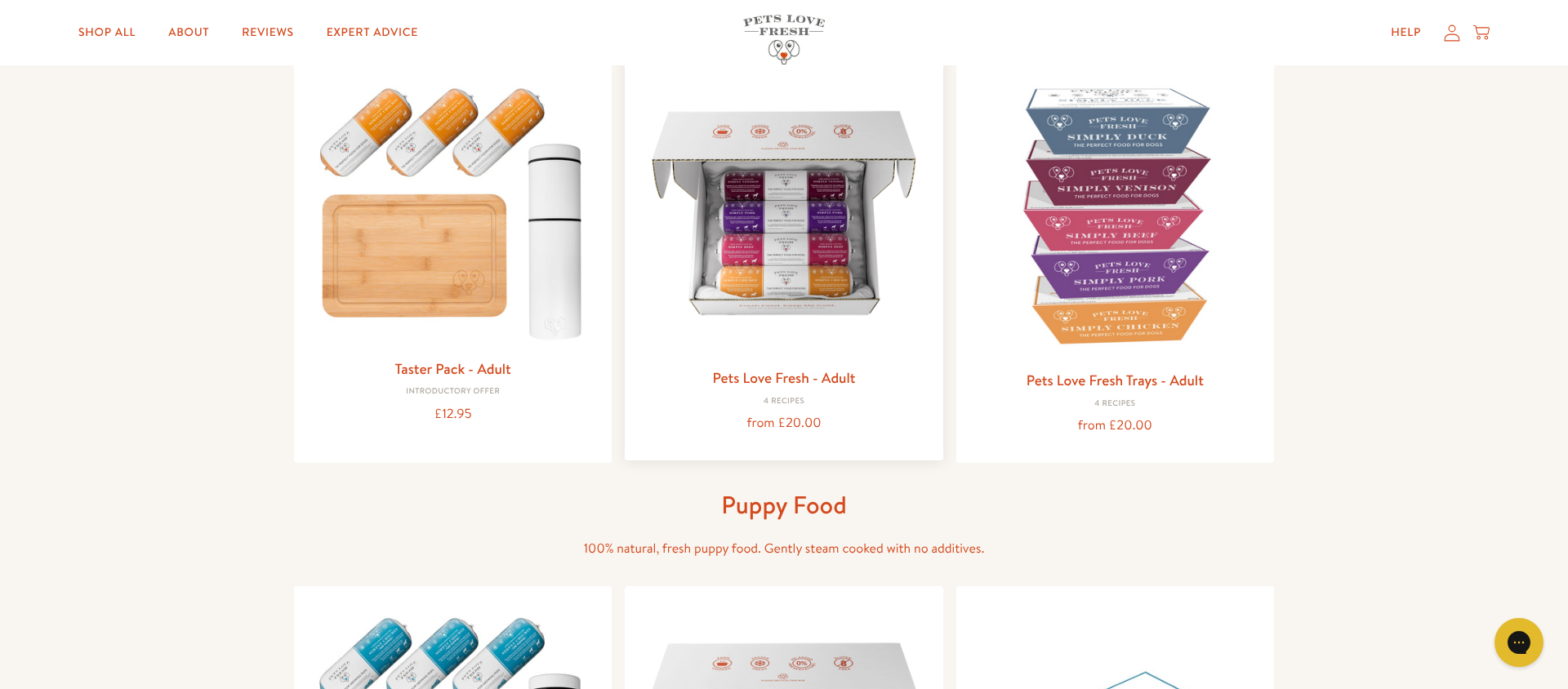
click at [788, 306] on img at bounding box center [783, 212] width 291 height 292
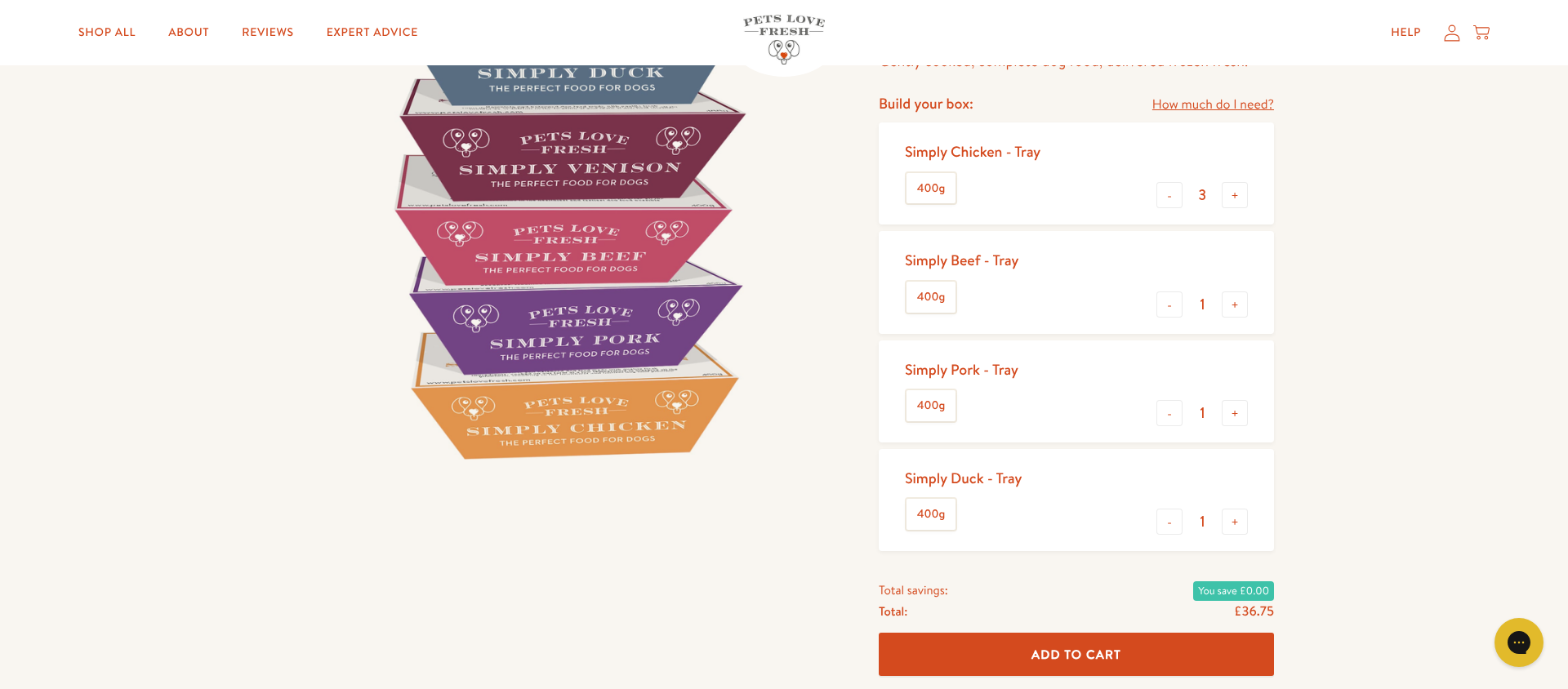
scroll to position [196, 0]
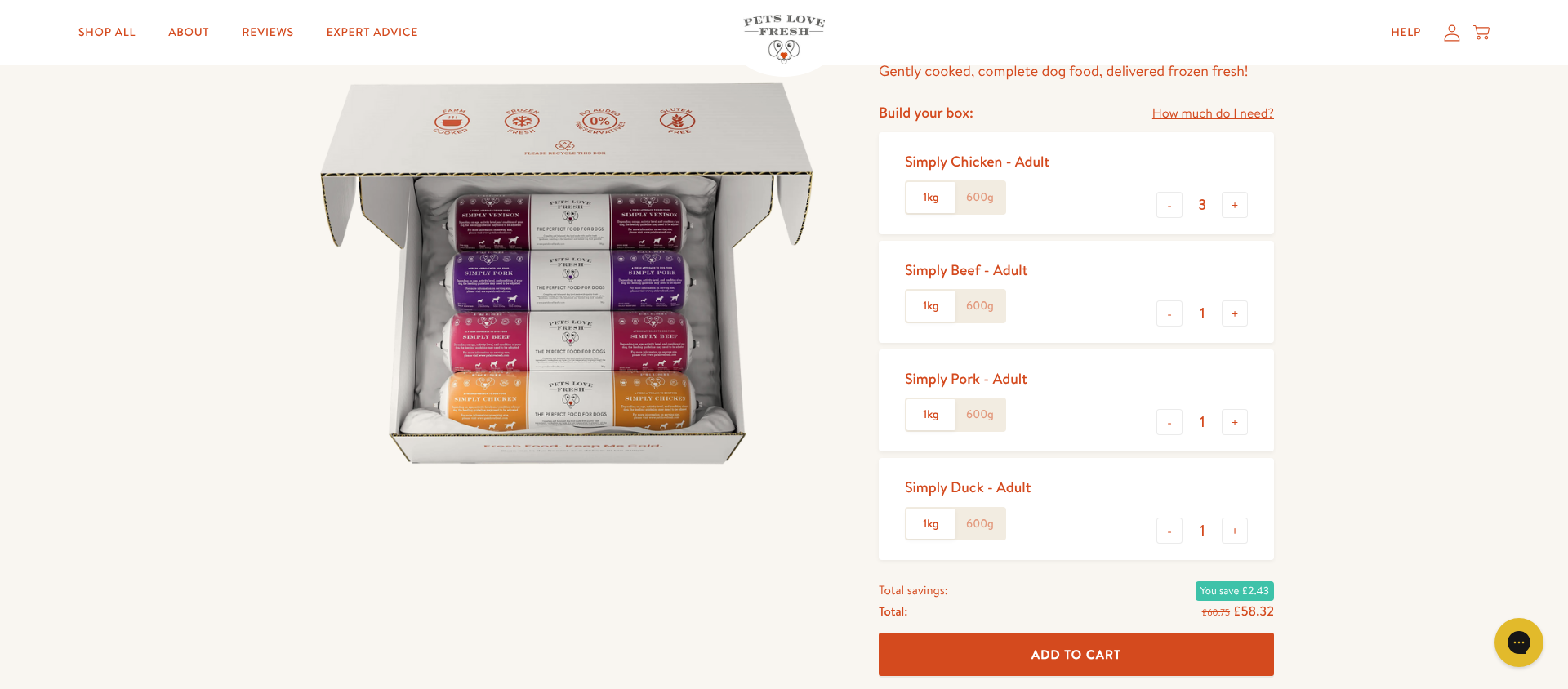
scroll to position [170, 0]
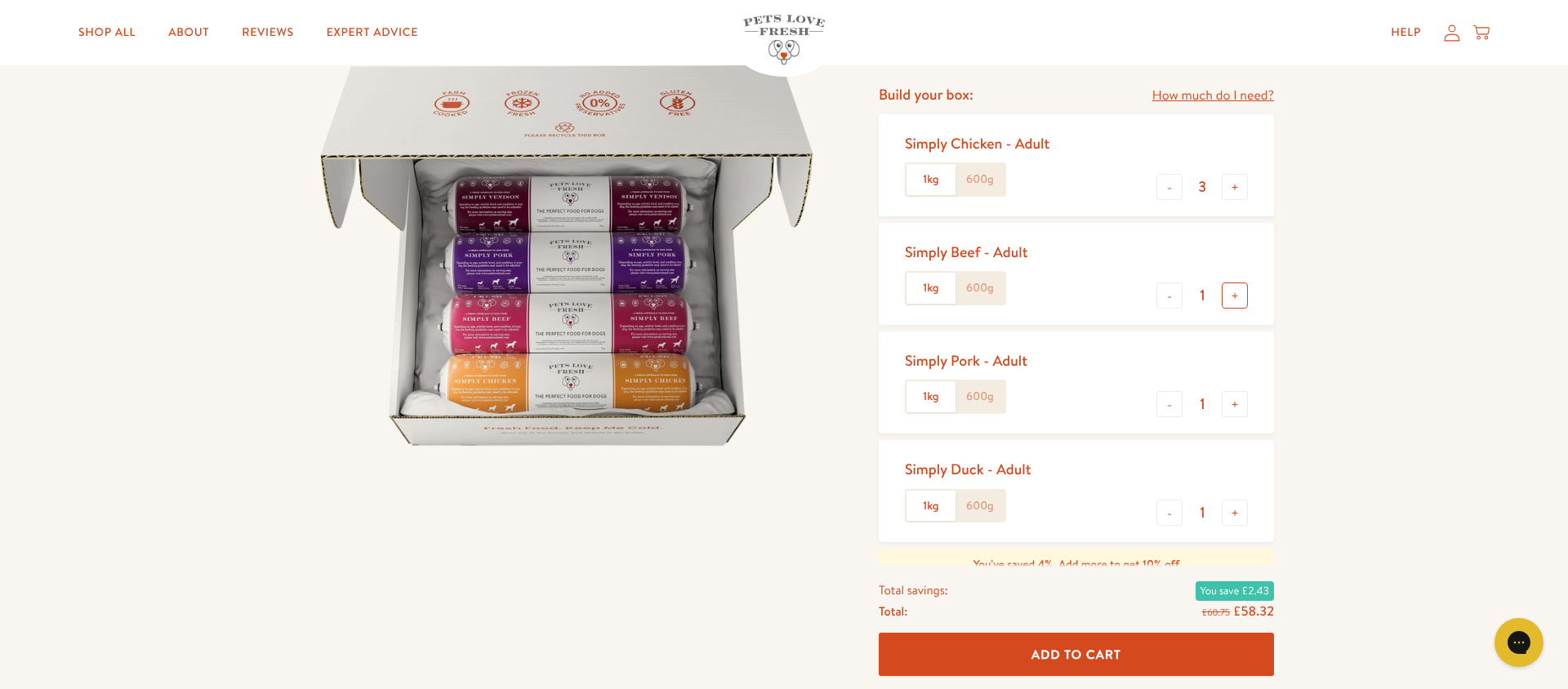
click at [1234, 302] on button "+" at bounding box center [1234, 295] width 26 height 26
type input "2"
click at [1240, 405] on button "+" at bounding box center [1234, 404] width 26 height 26
type input "2"
click at [1235, 290] on button "+" at bounding box center [1234, 295] width 26 height 26
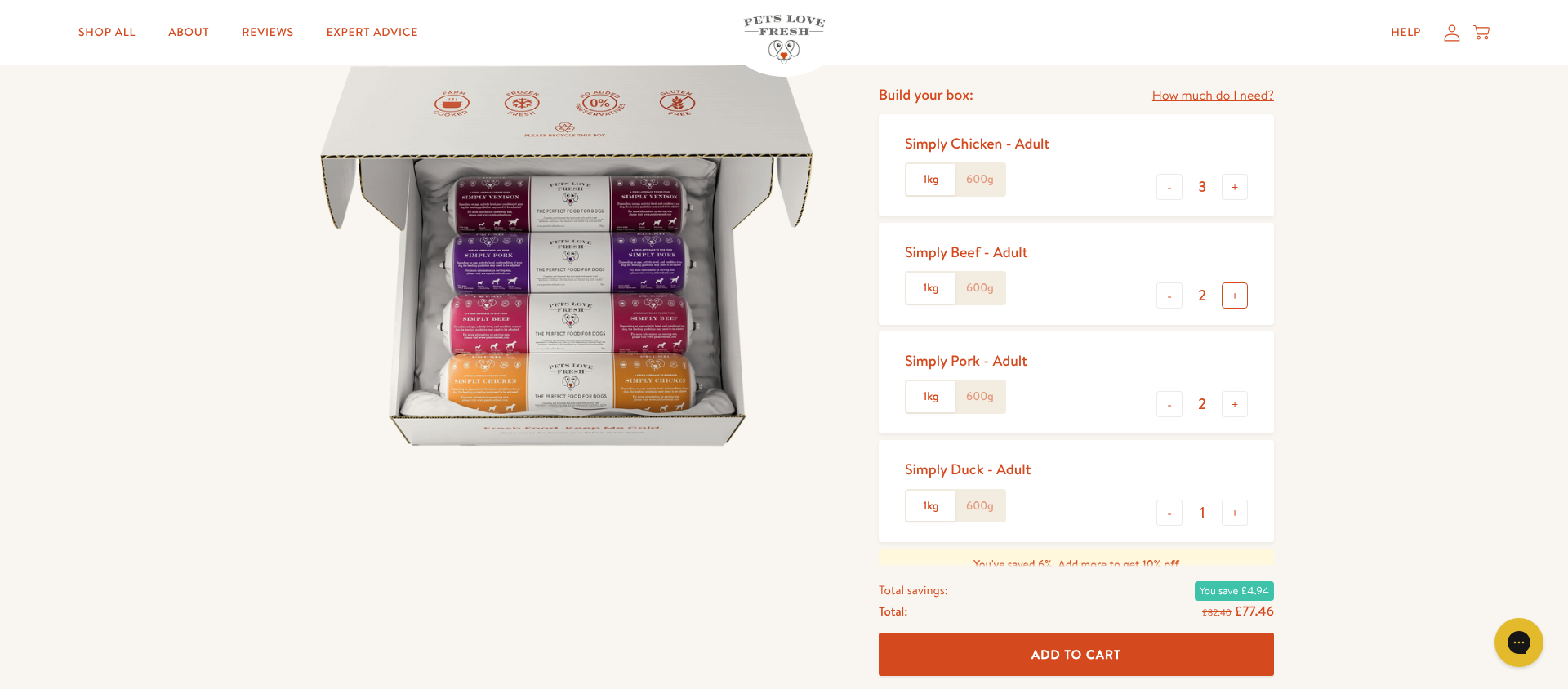
type input "3"
click at [1234, 407] on button "+" at bounding box center [1234, 404] width 26 height 26
type input "3"
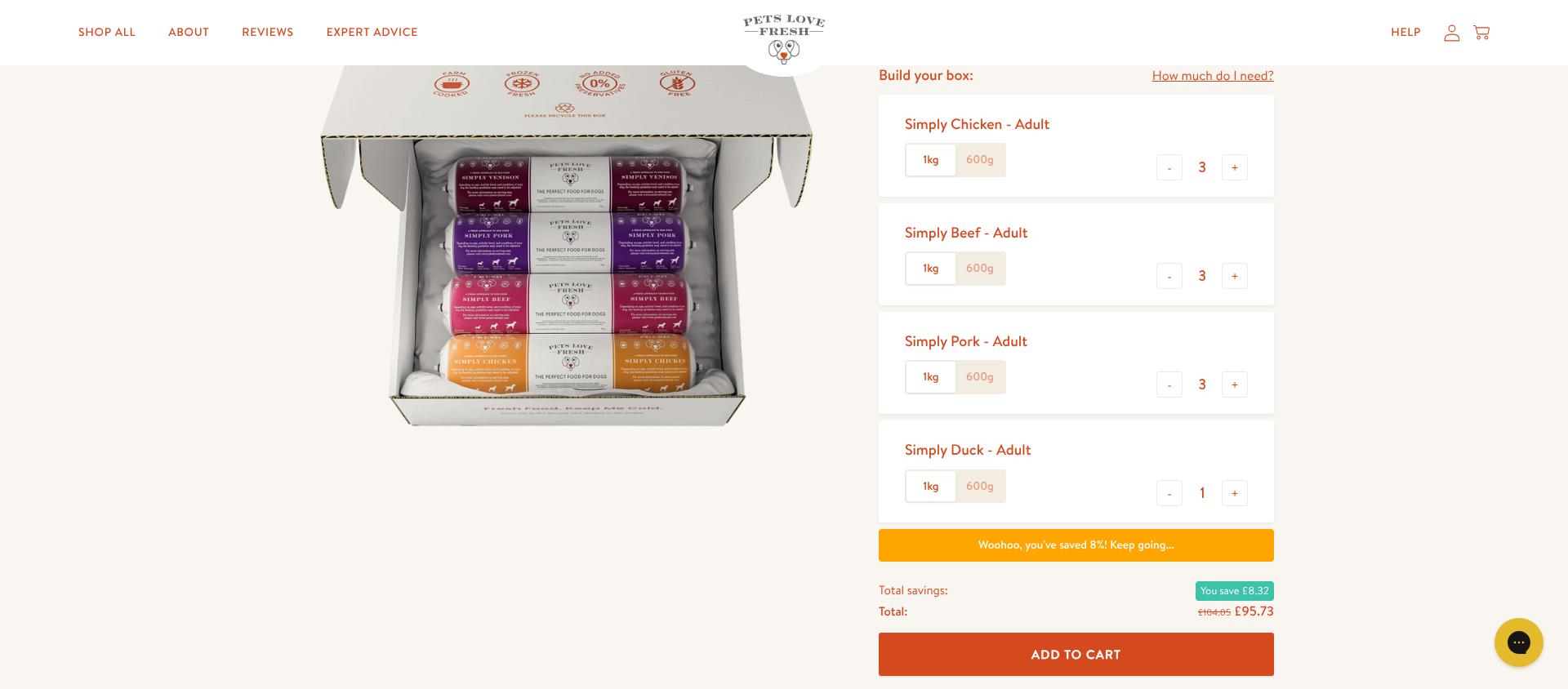
scroll to position [186, 0]
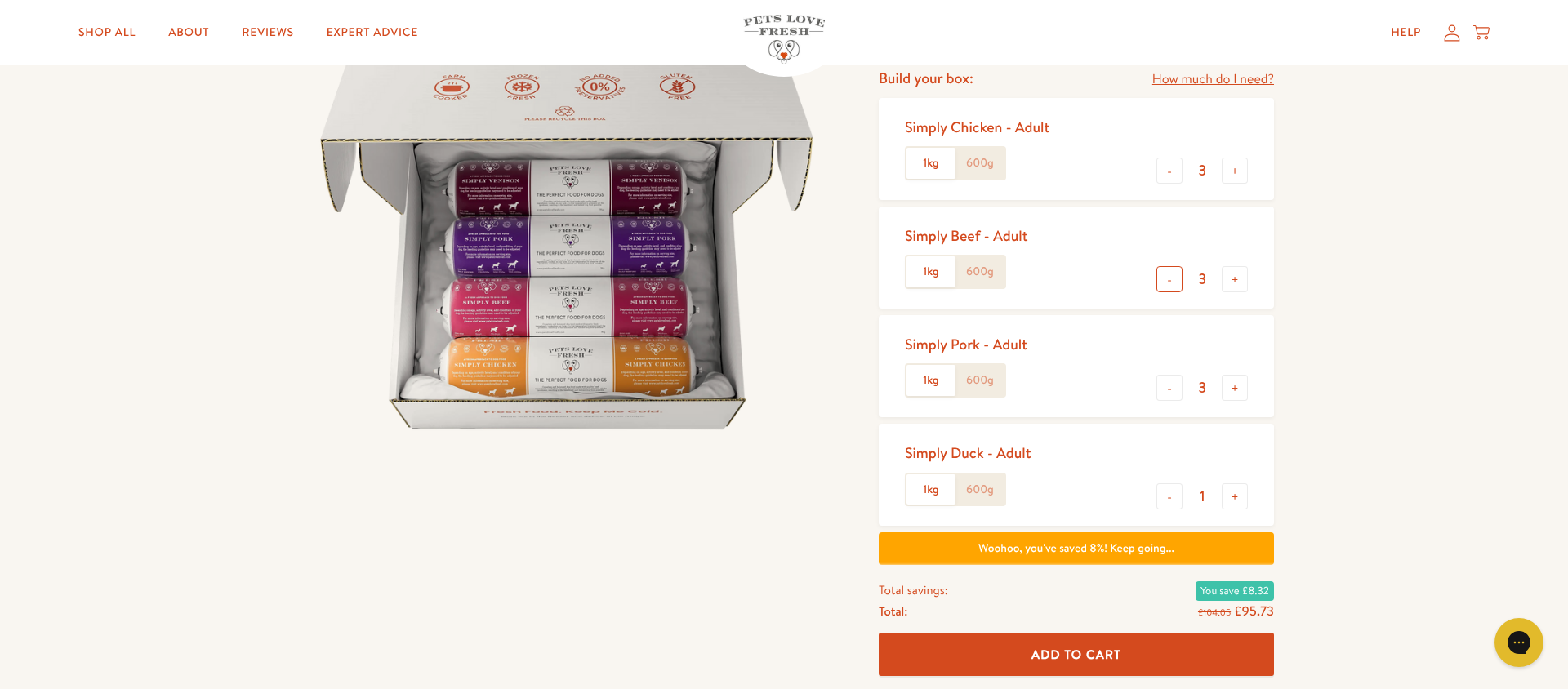
click at [1171, 278] on button "-" at bounding box center [1170, 279] width 26 height 26
type input "2"
click at [1174, 392] on button "-" at bounding box center [1170, 387] width 26 height 26
type input "2"
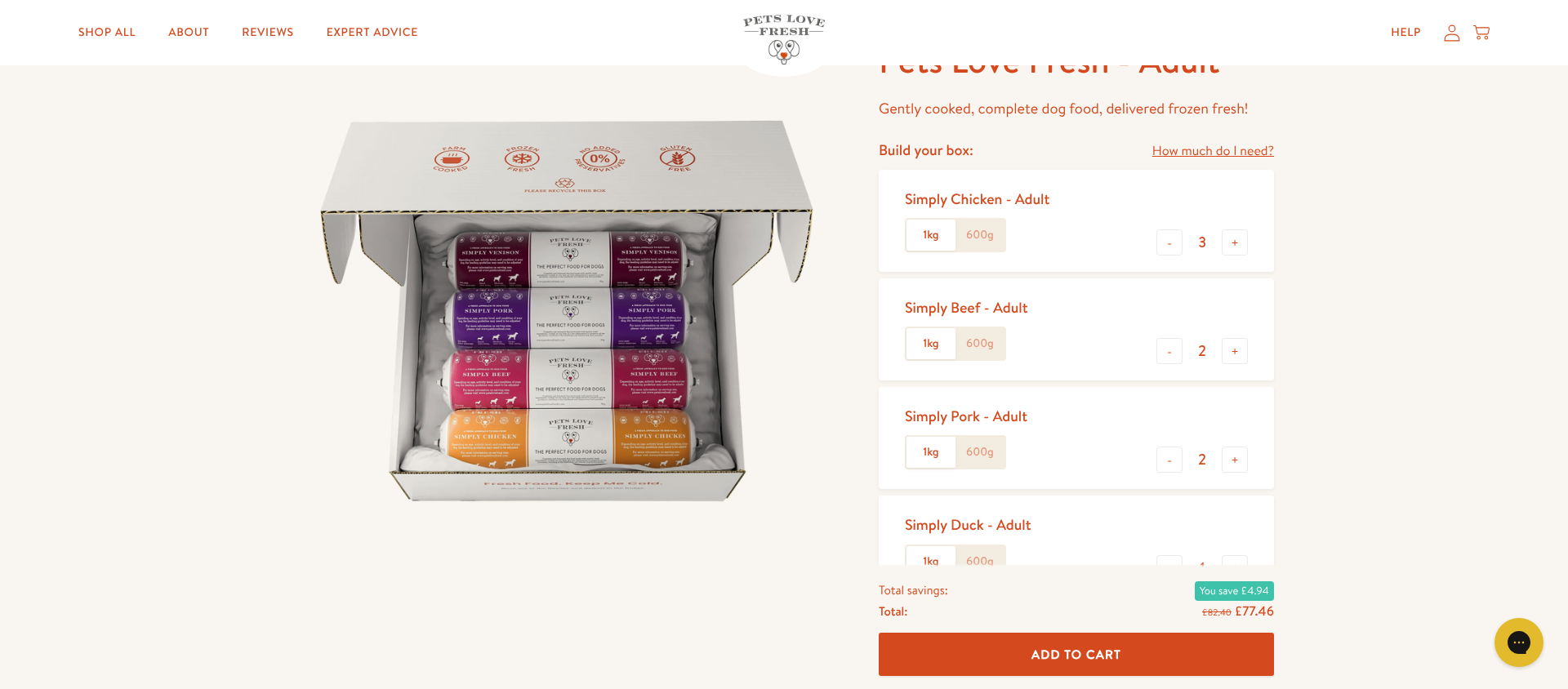
click at [981, 233] on label "600g" at bounding box center [980, 235] width 49 height 31
click at [0, 0] on input "600g" at bounding box center [0, 0] width 0 height 0
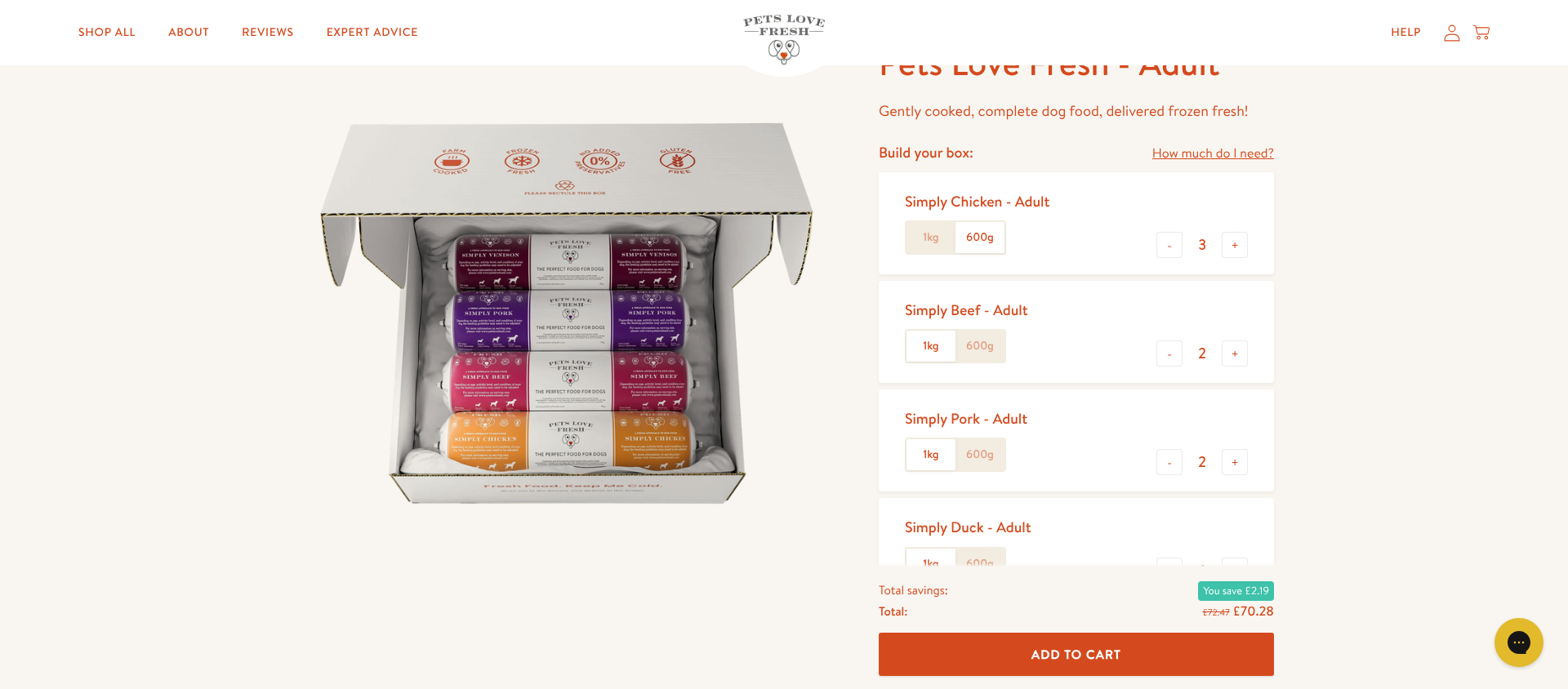
click at [982, 340] on label "600g" at bounding box center [980, 346] width 49 height 31
click at [0, 0] on input "600g" at bounding box center [0, 0] width 0 height 0
drag, startPoint x: 983, startPoint y: 462, endPoint x: 980, endPoint y: 481, distance: 19.2
click at [983, 462] on label "600g" at bounding box center [980, 455] width 49 height 31
click at [0, 0] on input "600g" at bounding box center [0, 0] width 0 height 0
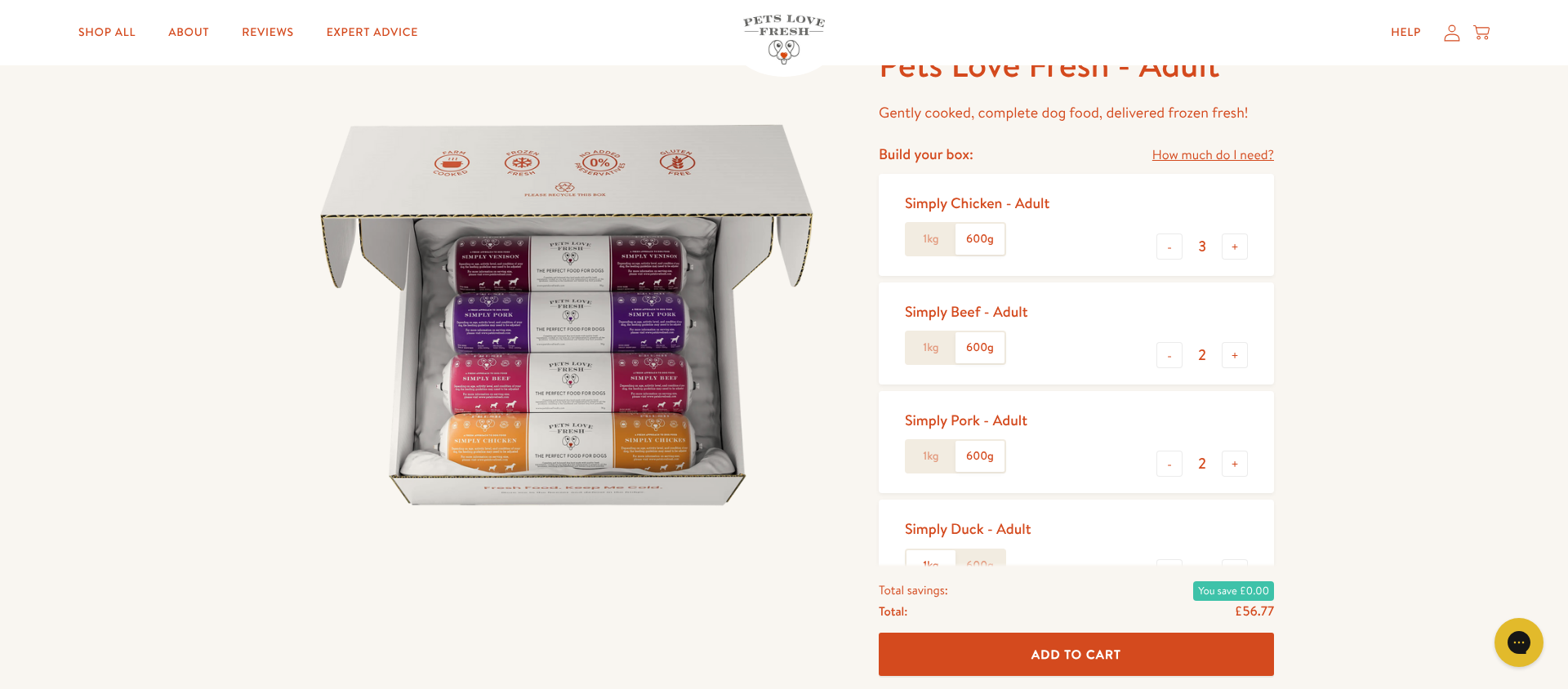
click at [989, 556] on label "600g" at bounding box center [980, 566] width 49 height 31
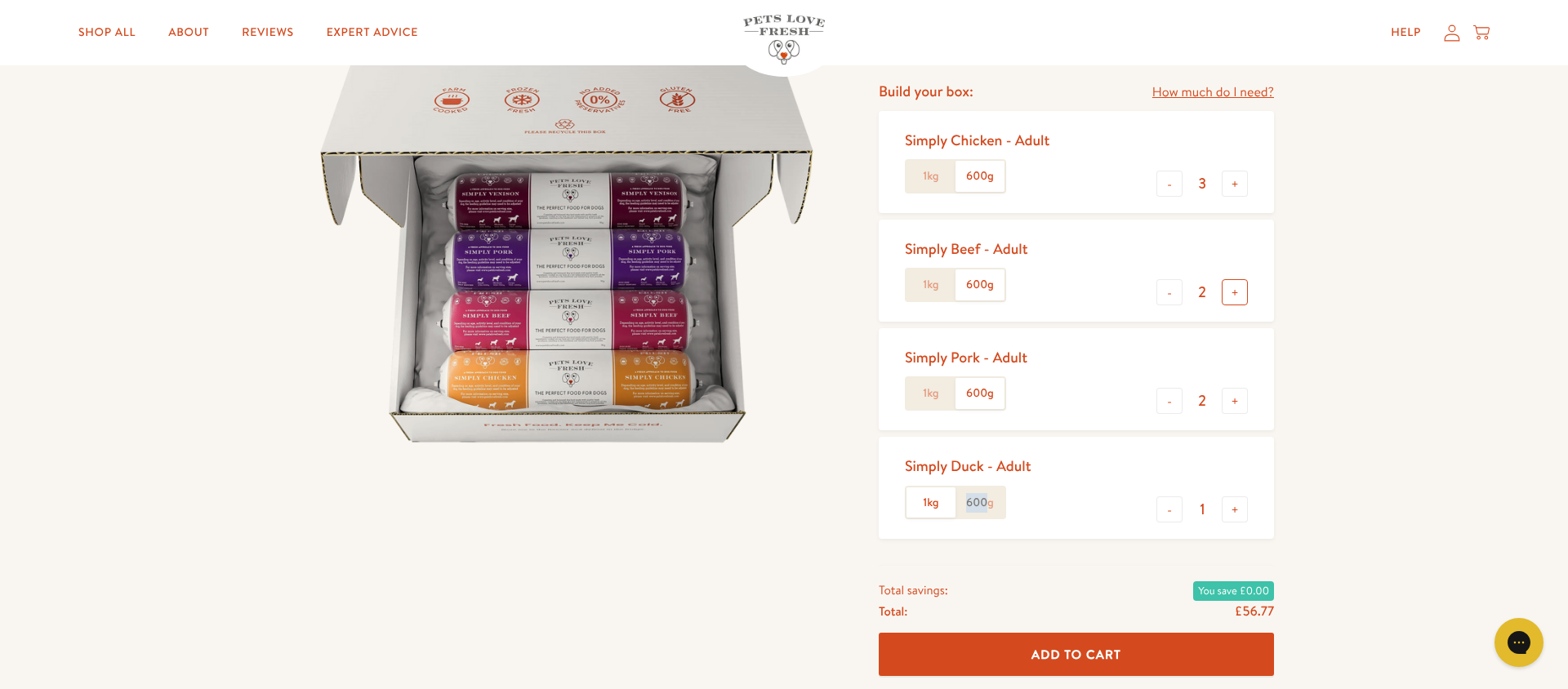
scroll to position [172, 0]
click at [1237, 295] on button "+" at bounding box center [1234, 293] width 26 height 26
type input "3"
click at [1235, 402] on button "+" at bounding box center [1234, 401] width 26 height 26
type input "3"
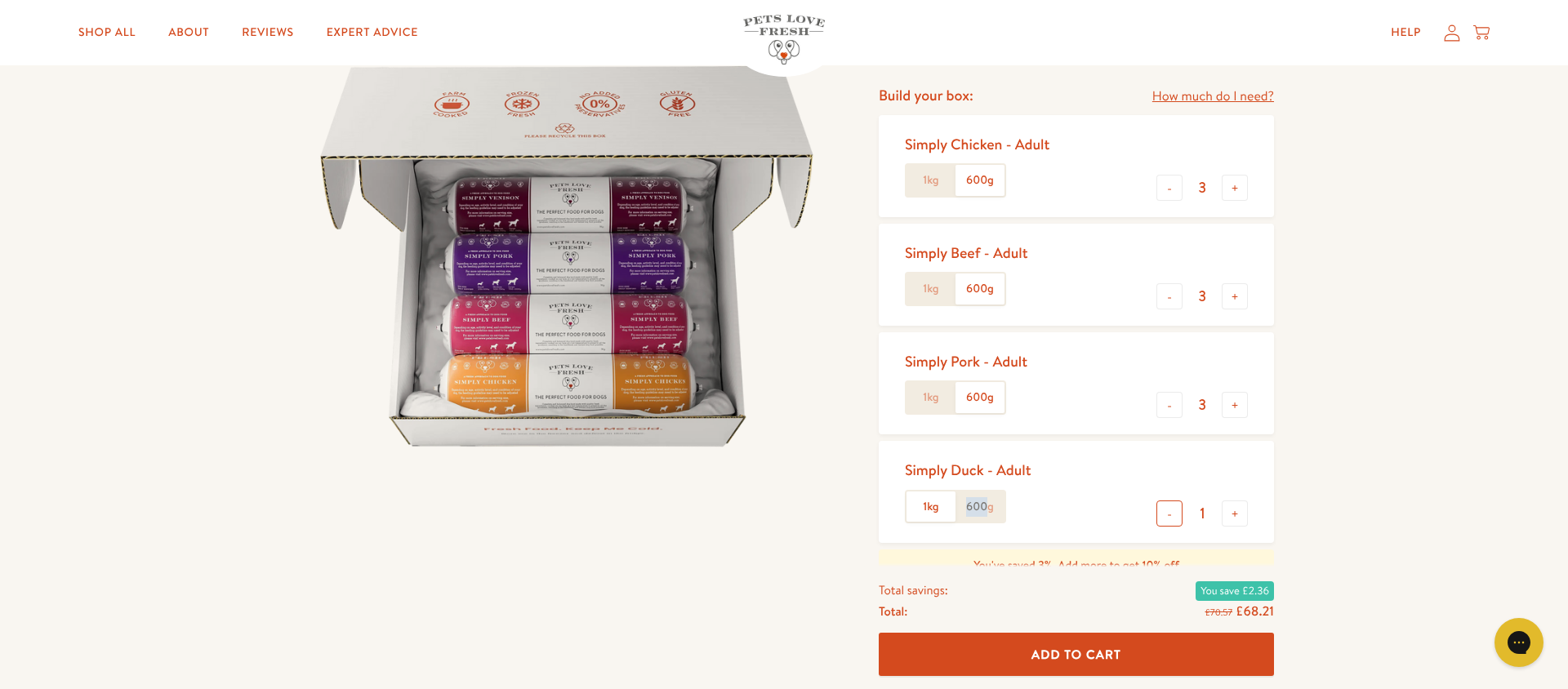
click at [1166, 513] on button "-" at bounding box center [1170, 514] width 26 height 26
click at [1235, 512] on button "+" at bounding box center [1234, 515] width 26 height 26
type input "1"
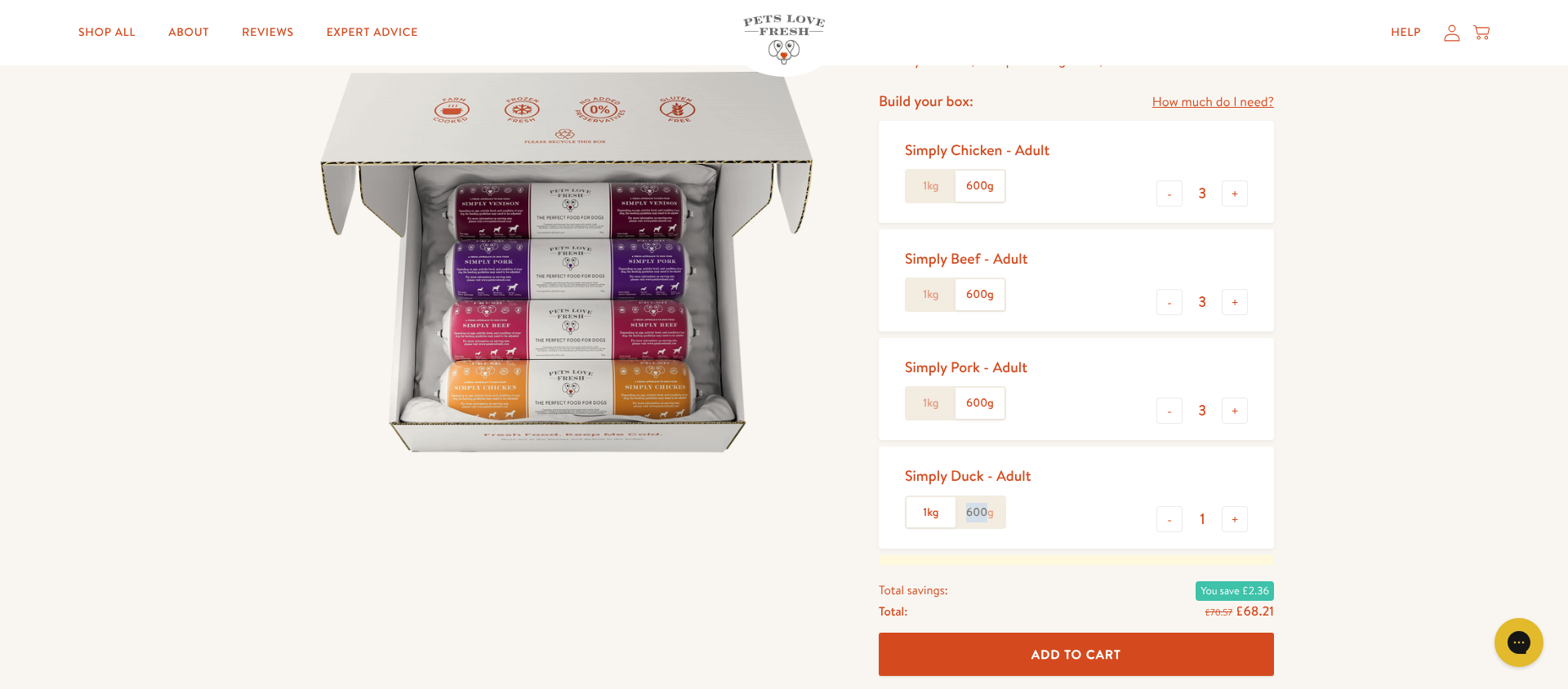
click at [1150, 649] on button "Add To Cart" at bounding box center [1076, 655] width 396 height 43
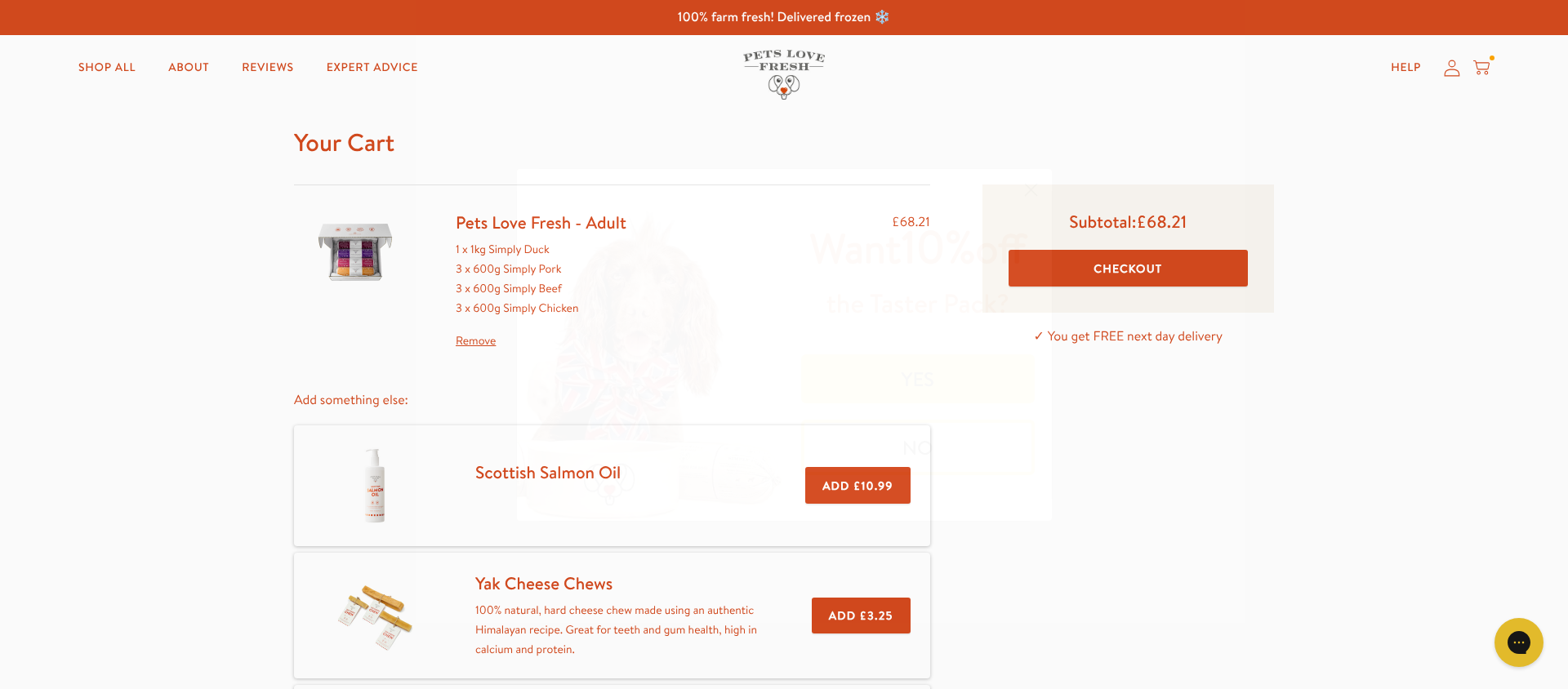
click at [1022, 193] on circle "Close dialog" at bounding box center [1030, 188] width 26 height 26
click at [122, 65] on link "Shop All" at bounding box center [107, 68] width 83 height 33
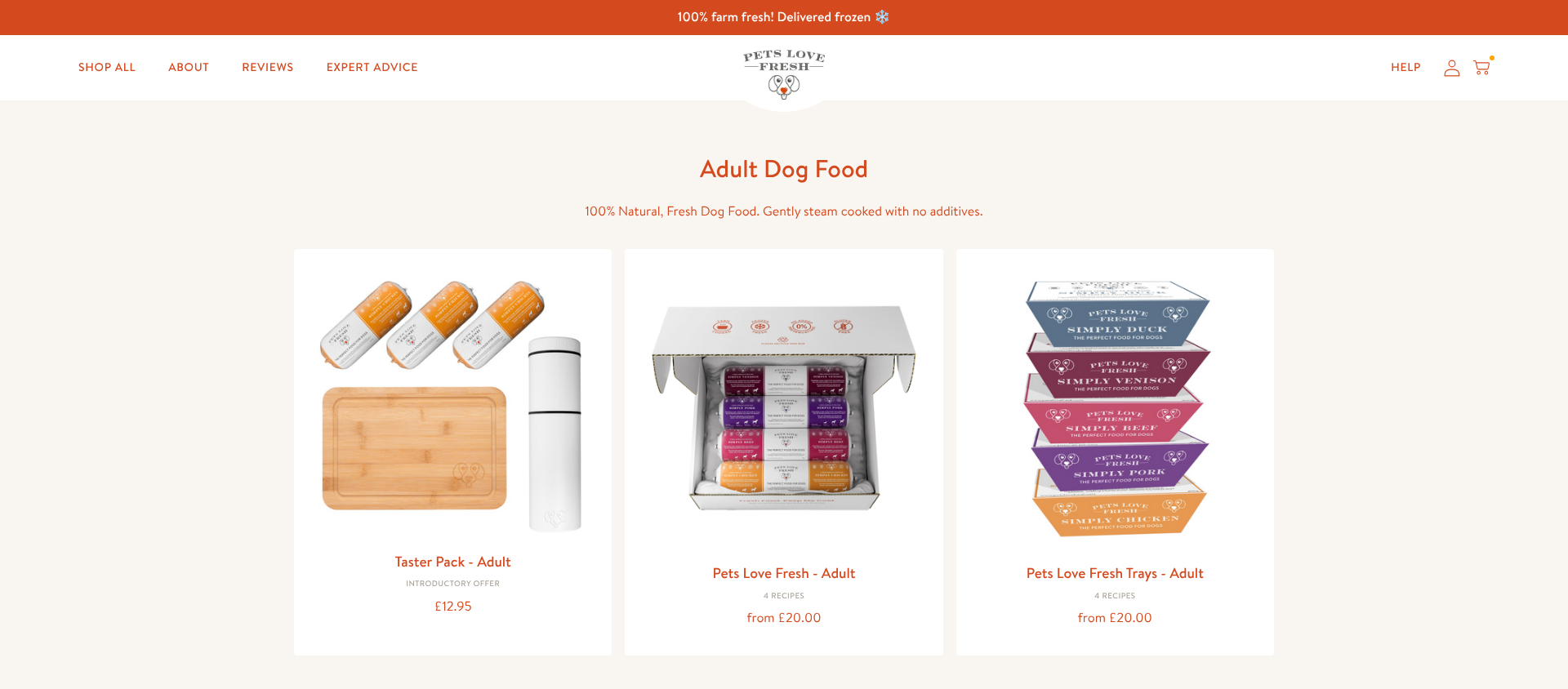
click at [1166, 387] on img at bounding box center [1115, 408] width 291 height 292
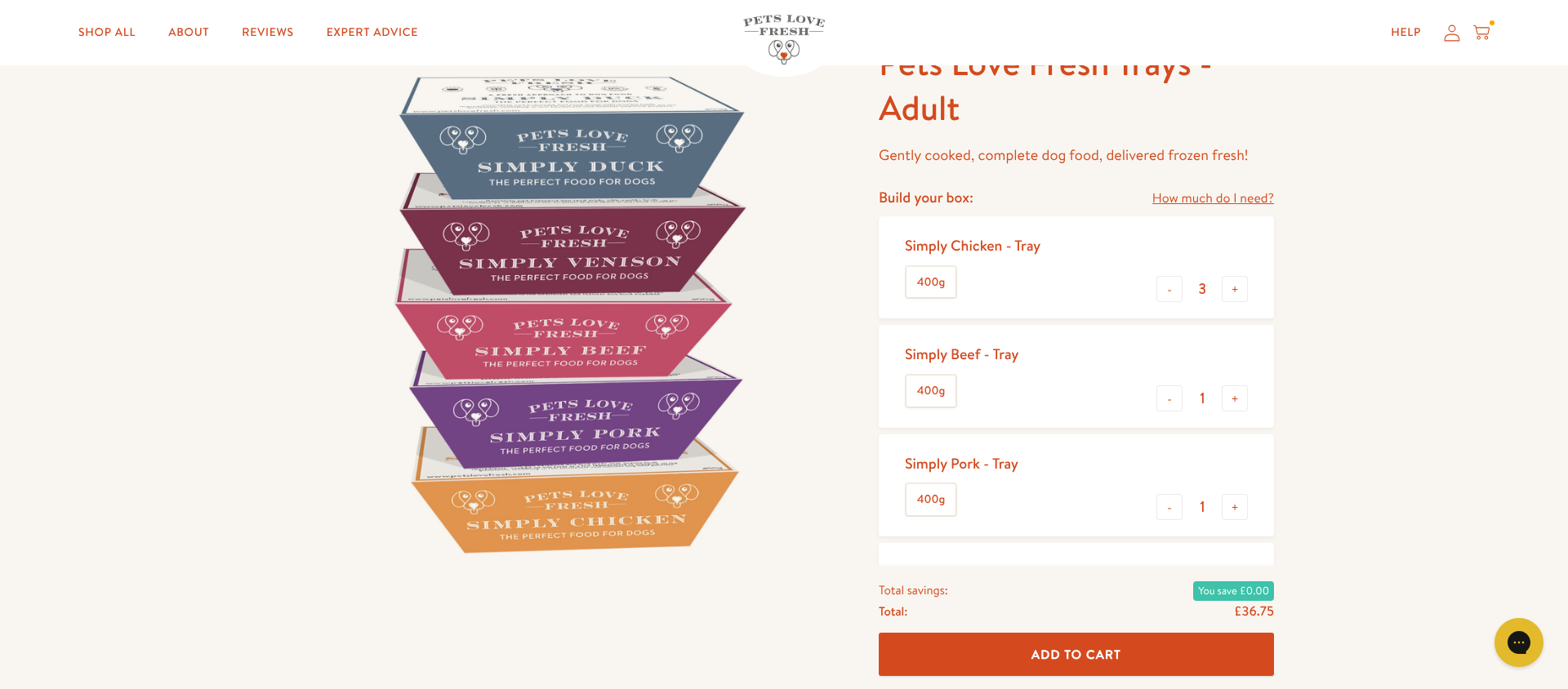
scroll to position [113, 0]
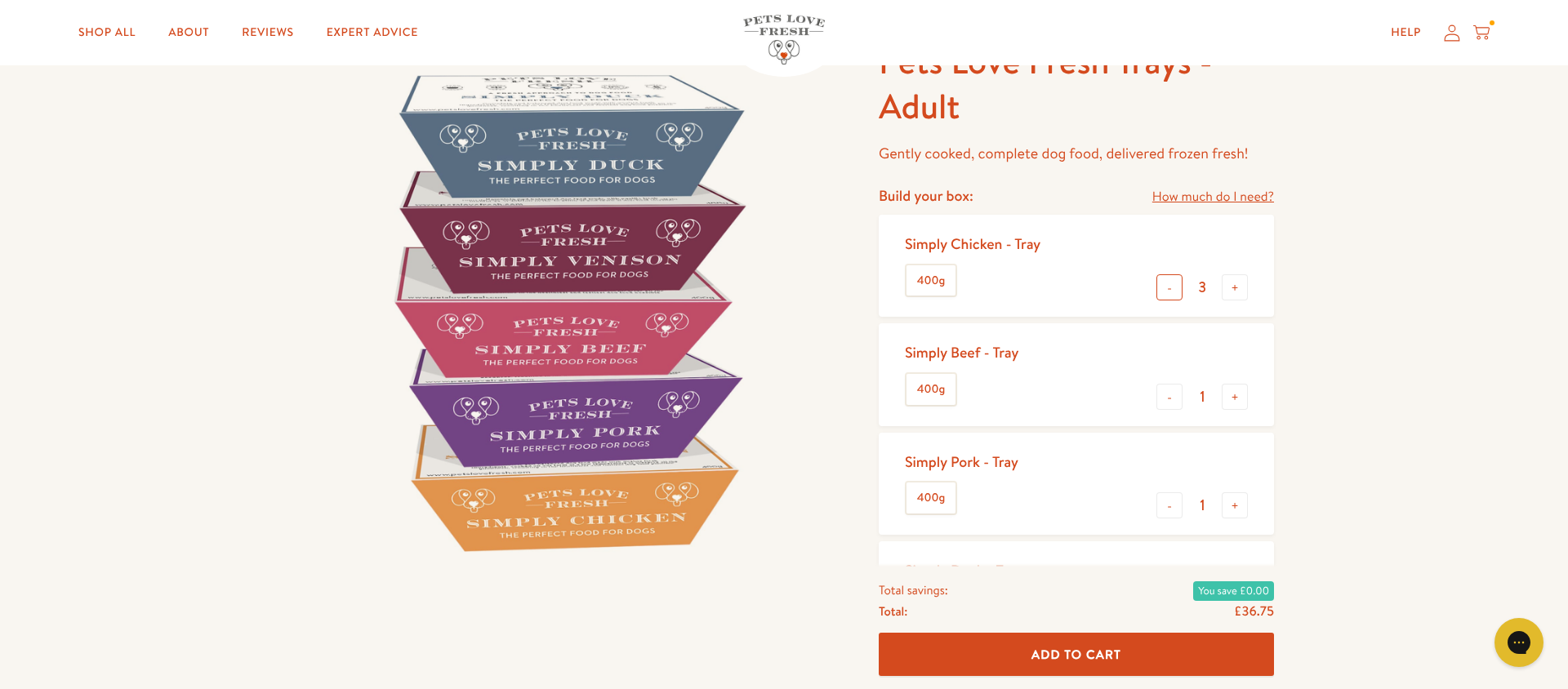
click at [1161, 284] on button "-" at bounding box center [1170, 287] width 26 height 26
click at [1162, 286] on button "-" at bounding box center [1170, 287] width 26 height 26
type input "1"
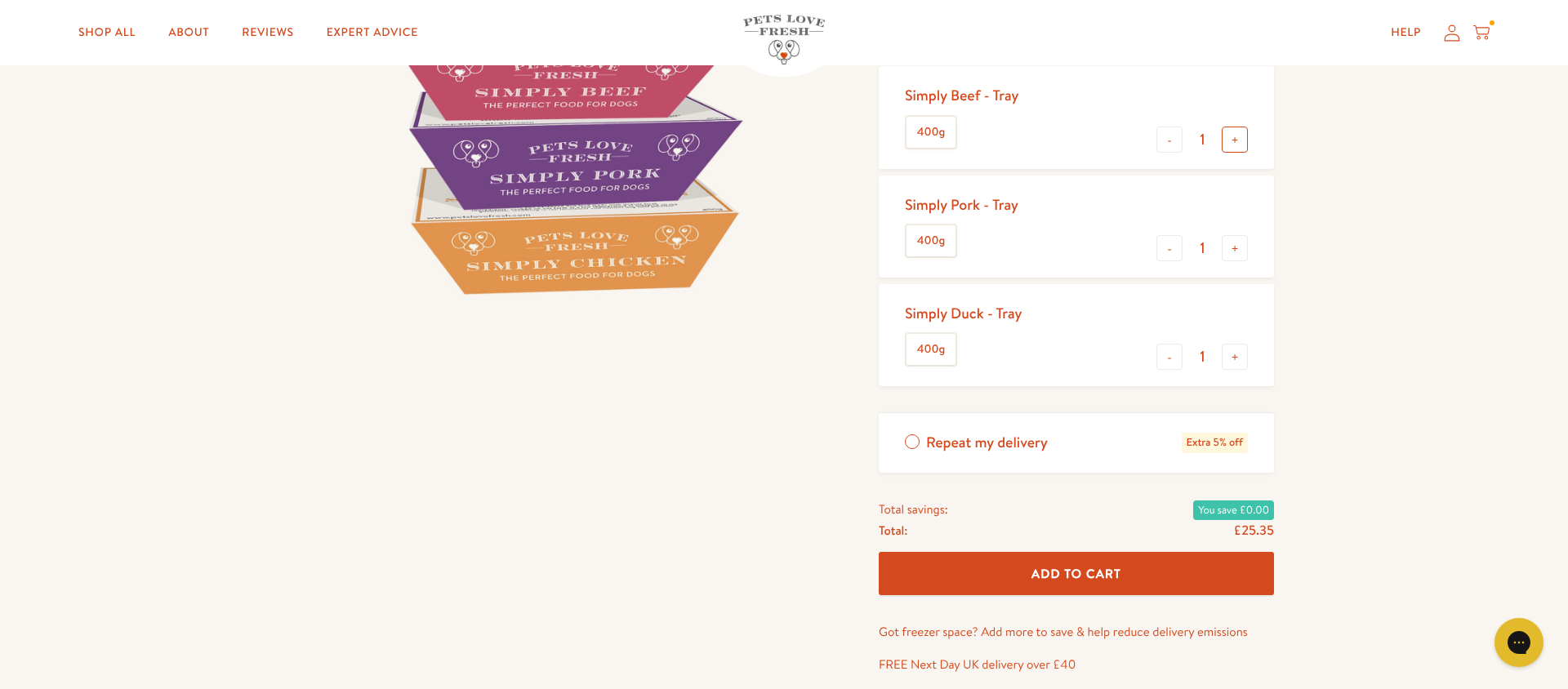
scroll to position [383, 0]
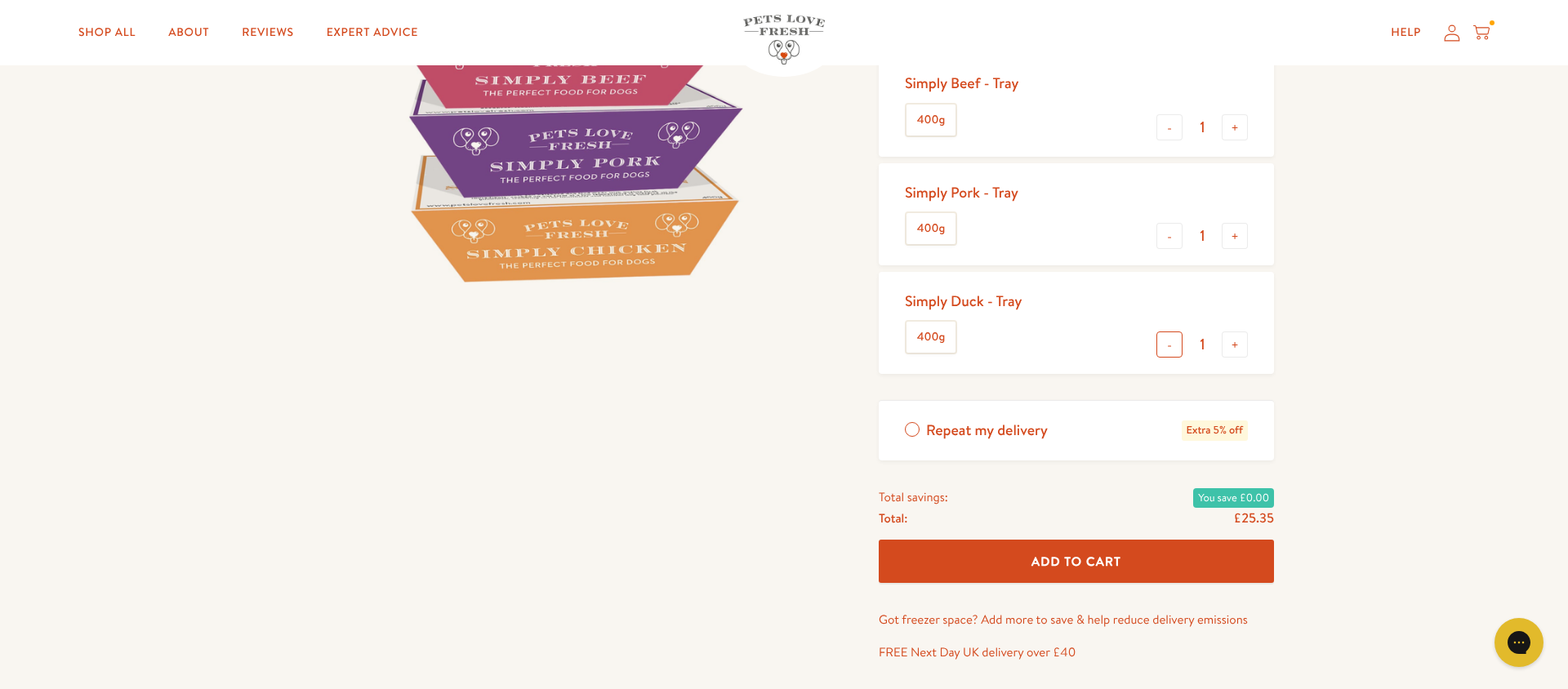
click at [1172, 351] on button "-" at bounding box center [1170, 344] width 26 height 26
type input "0"
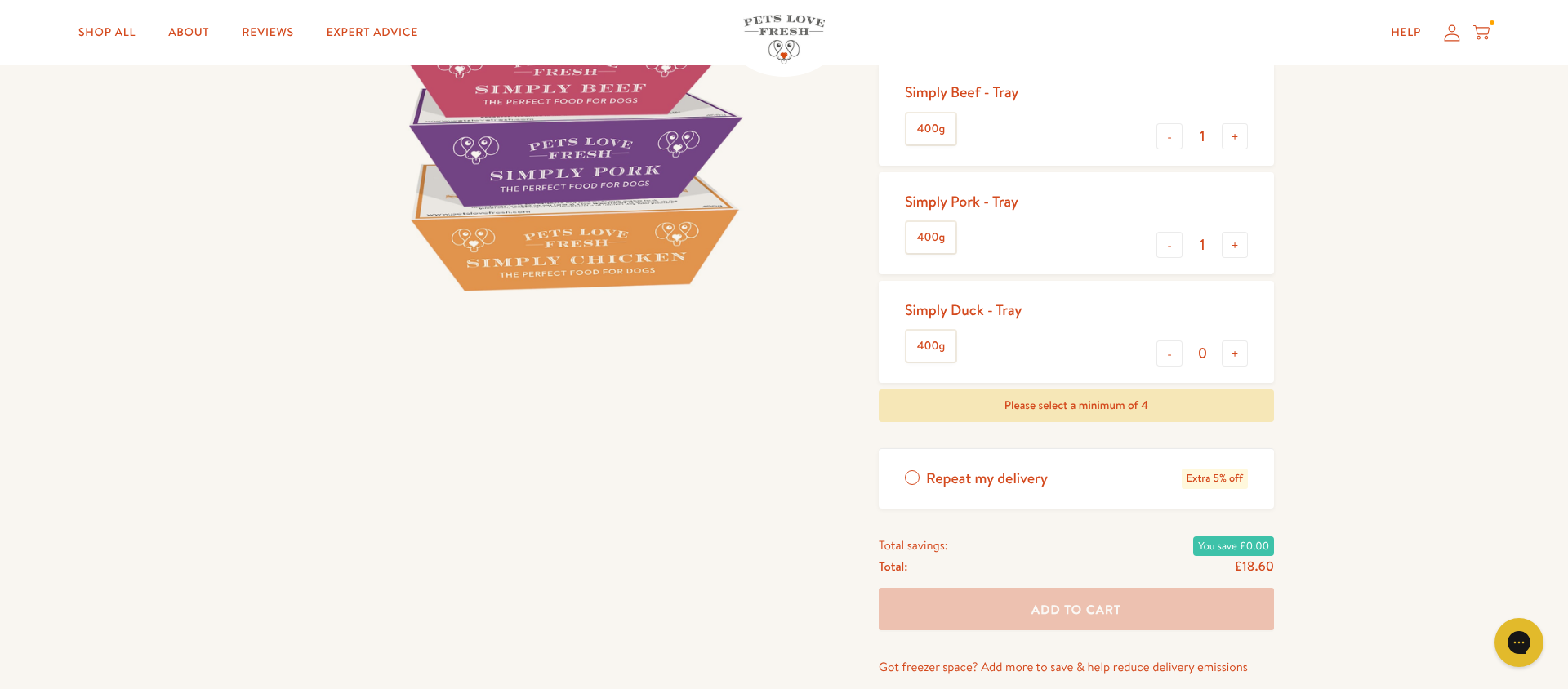
scroll to position [377, 0]
click at [1078, 399] on div "Please select a minimum of 4" at bounding box center [1076, 406] width 396 height 33
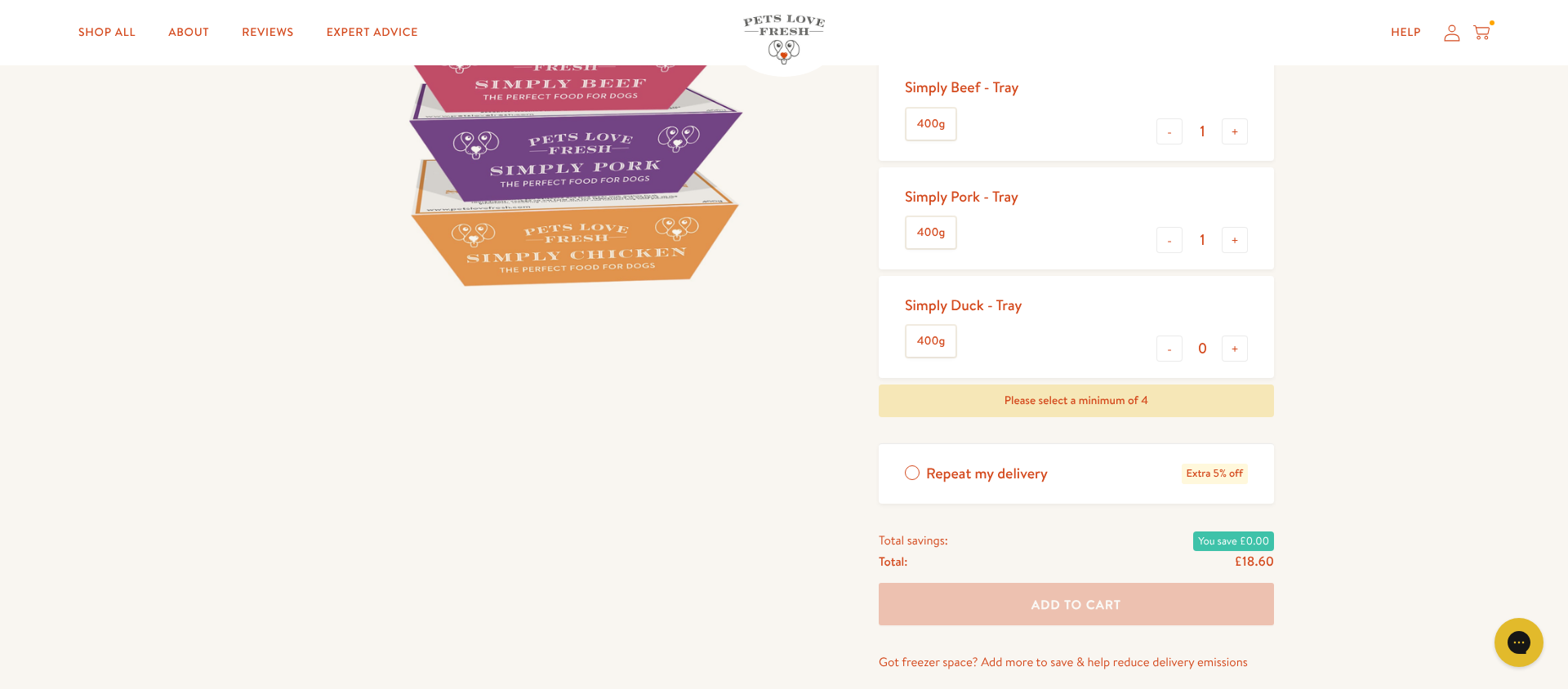
scroll to position [381, 0]
click at [627, 217] on img at bounding box center [567, 45] width 546 height 546
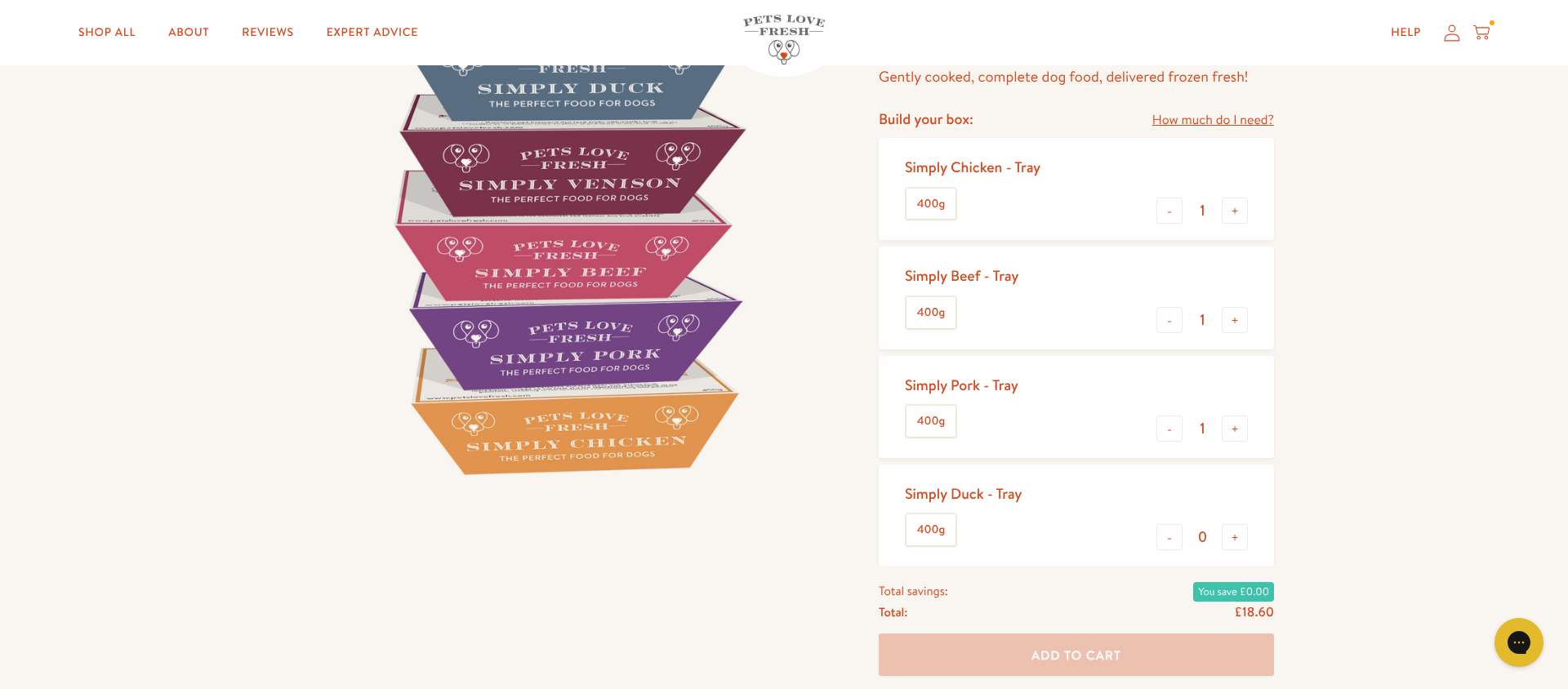
scroll to position [136, 0]
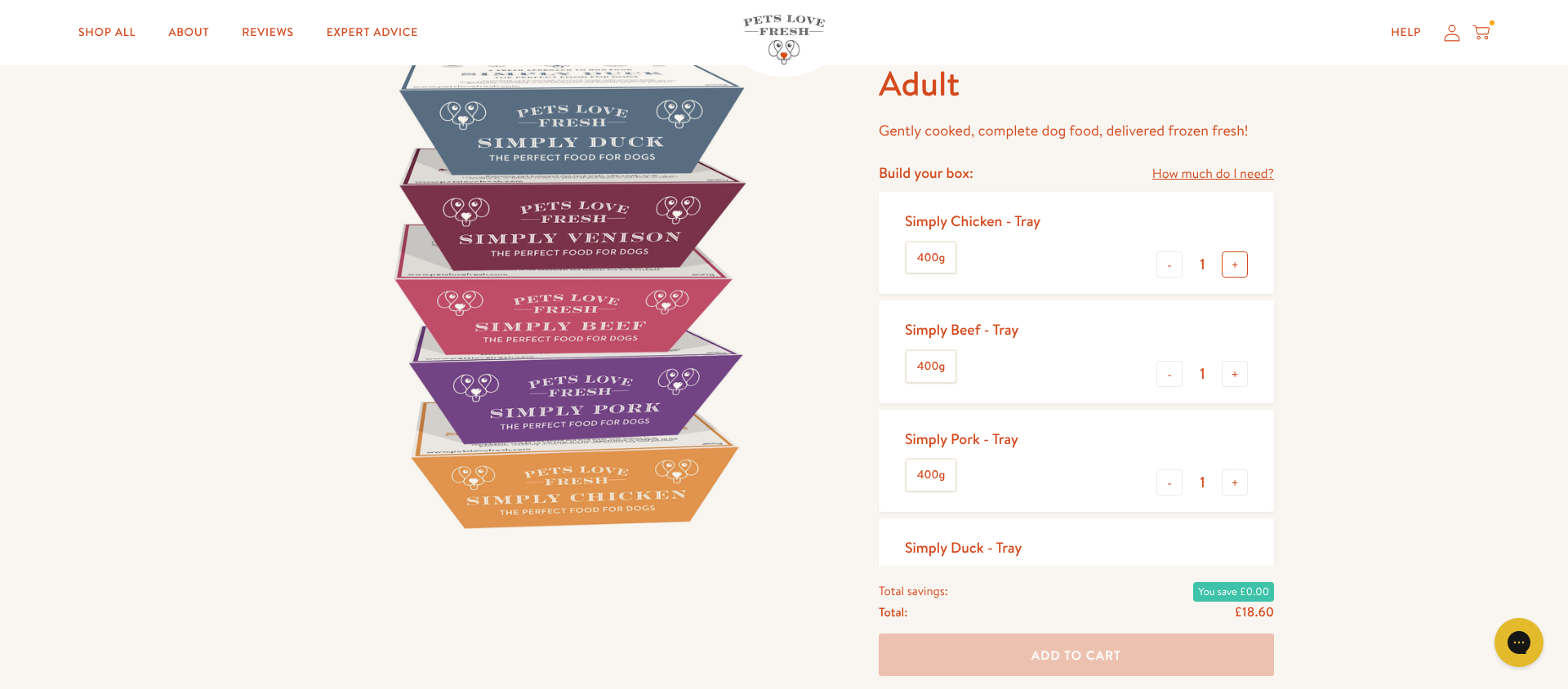
click at [1244, 266] on button "+" at bounding box center [1234, 264] width 26 height 26
type input "2"
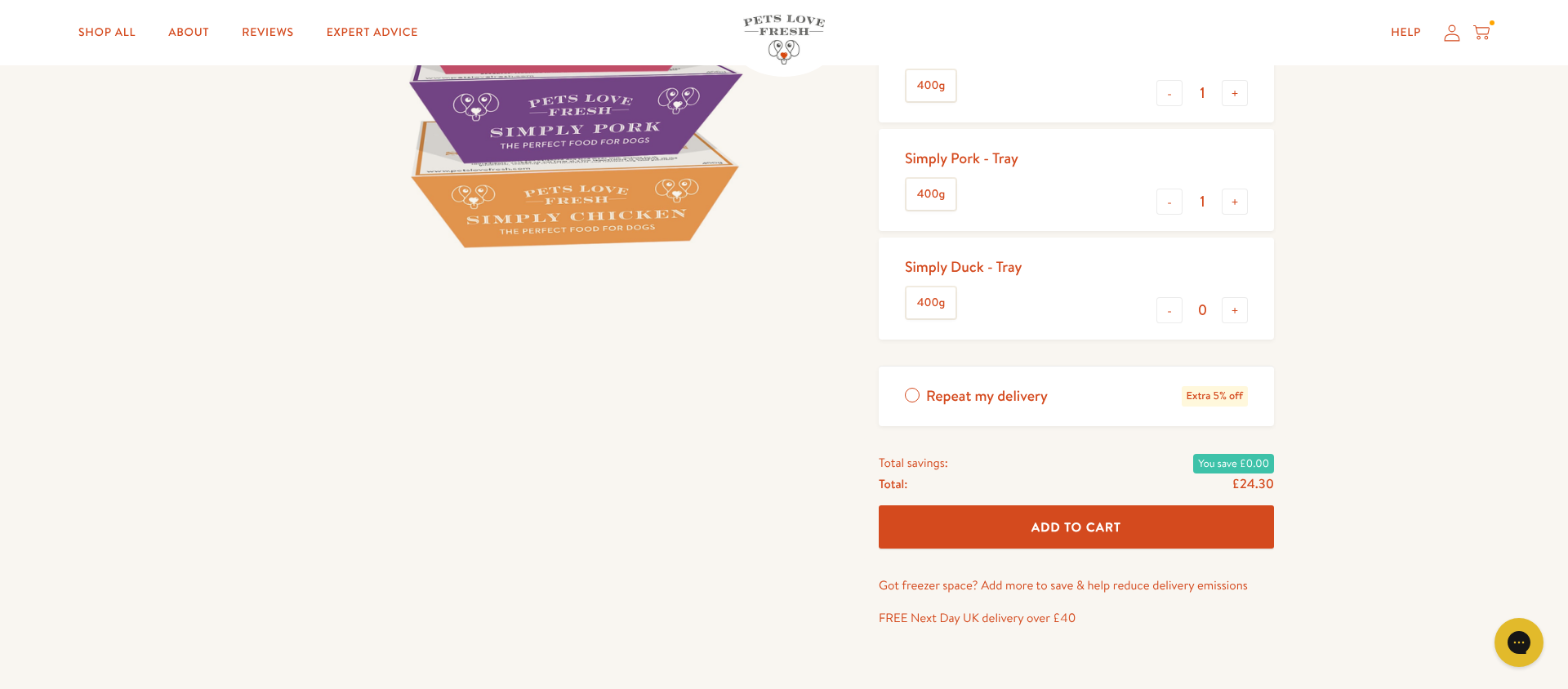
scroll to position [416, 0]
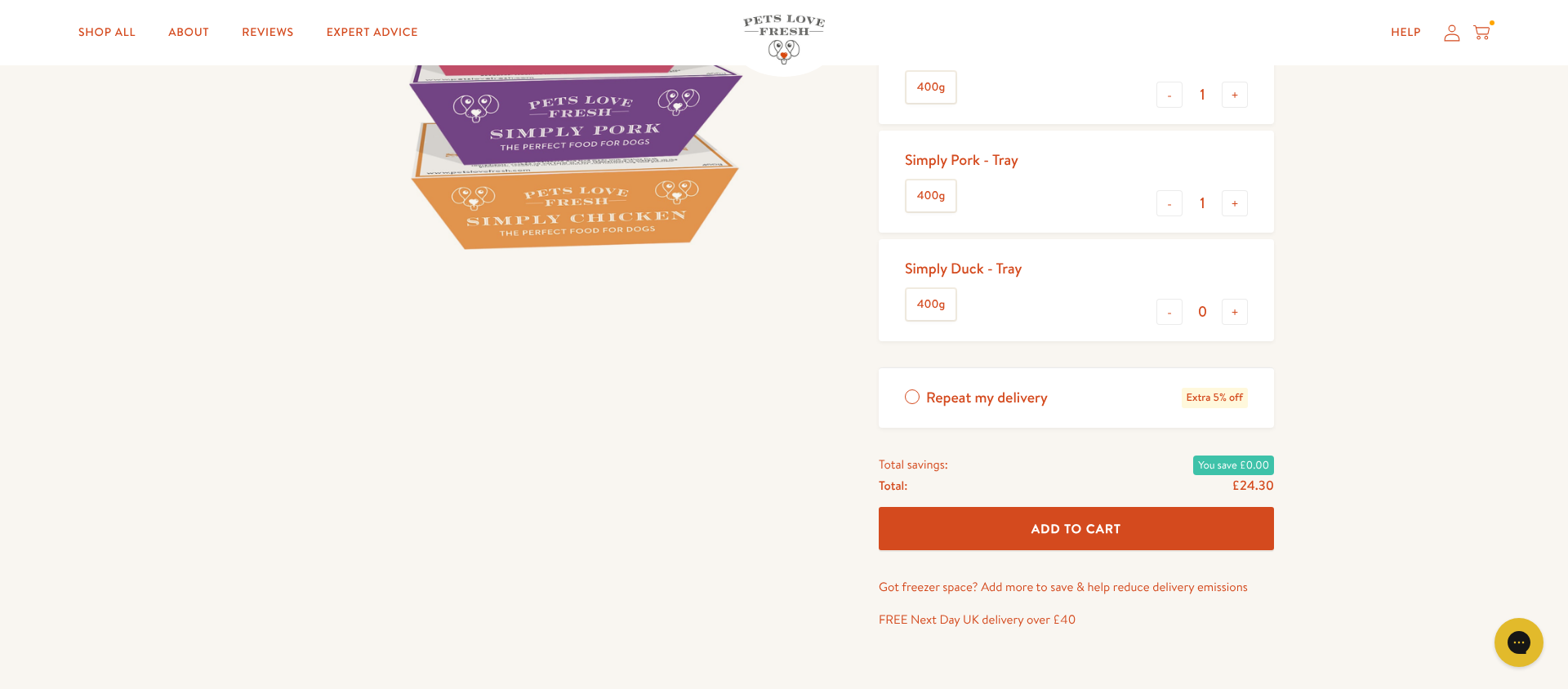
click at [1171, 522] on button "Add To Cart" at bounding box center [1076, 528] width 396 height 43
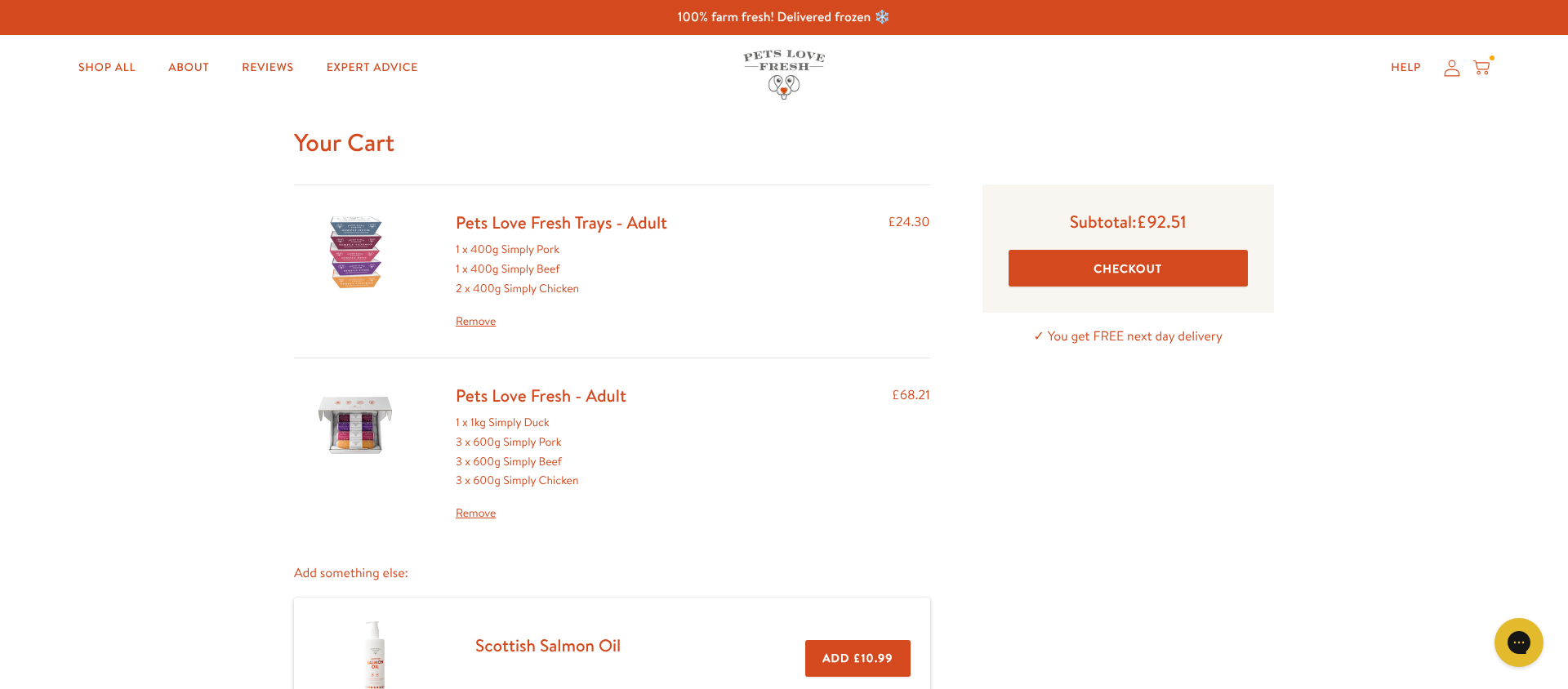
click at [480, 322] on link "Remove" at bounding box center [562, 321] width 212 height 19
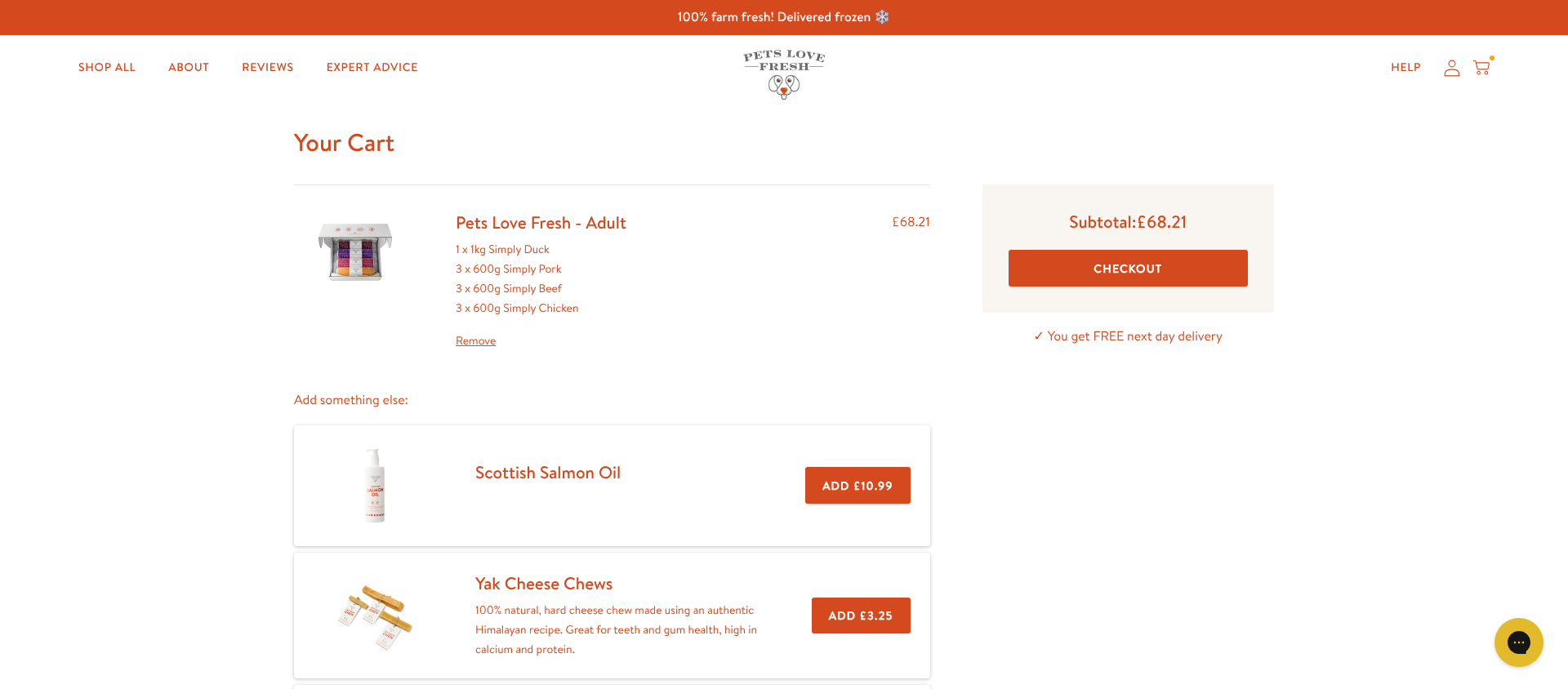
click at [478, 339] on link "Remove" at bounding box center [541, 341] width 171 height 19
